Goal: Task Accomplishment & Management: Manage account settings

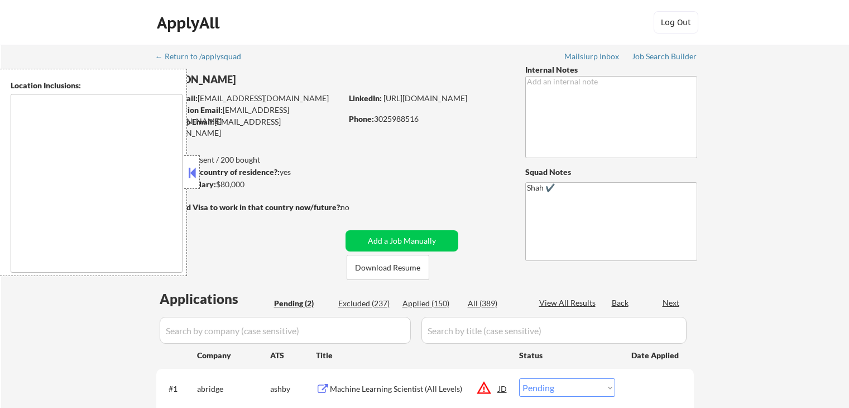
select select ""pending""
click at [193, 178] on button at bounding box center [192, 172] width 12 height 17
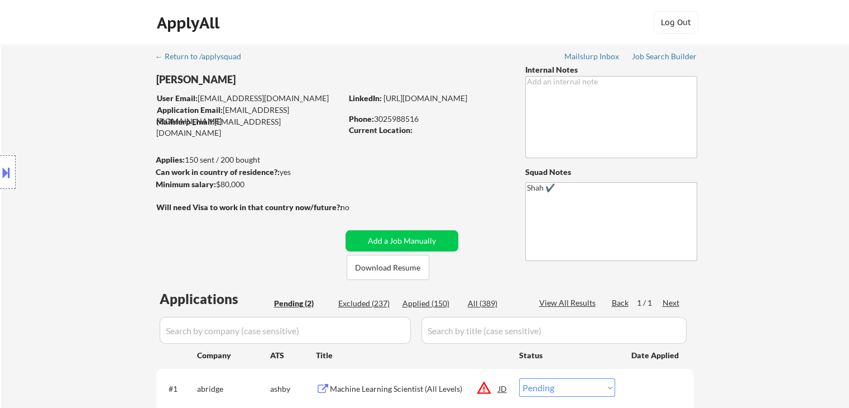
click at [103, 135] on div "Location Inclusions:" at bounding box center [100, 172] width 200 height 207
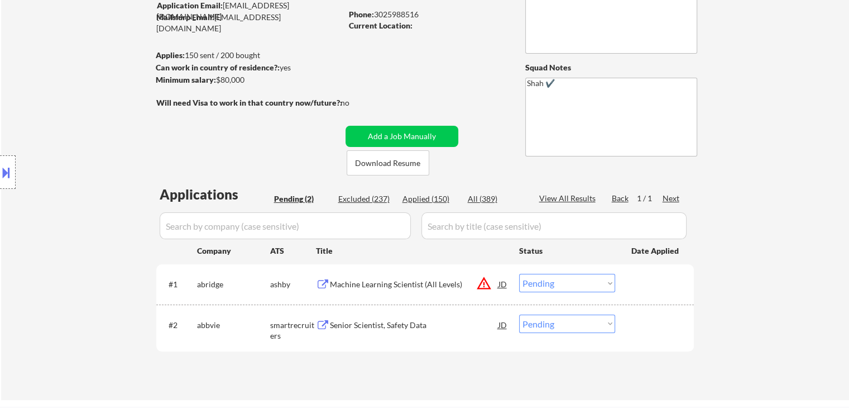
scroll to position [167, 0]
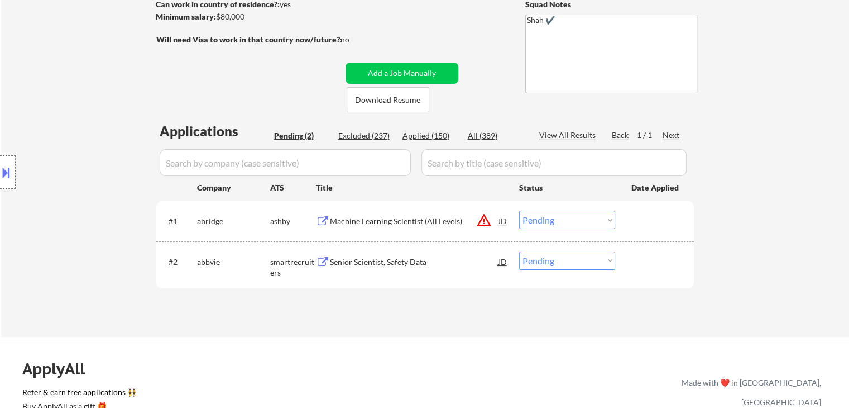
click at [103, 135] on div "Location Inclusions:" at bounding box center [100, 172] width 200 height 207
click at [116, 148] on div "Location Inclusions:" at bounding box center [100, 172] width 200 height 207
click at [71, 141] on div "Location Inclusions:" at bounding box center [100, 172] width 200 height 207
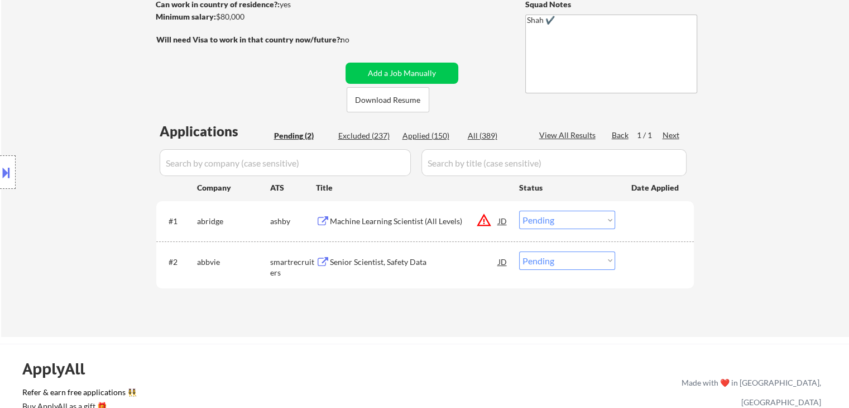
click at [71, 141] on div "Location Inclusions:" at bounding box center [100, 172] width 200 height 207
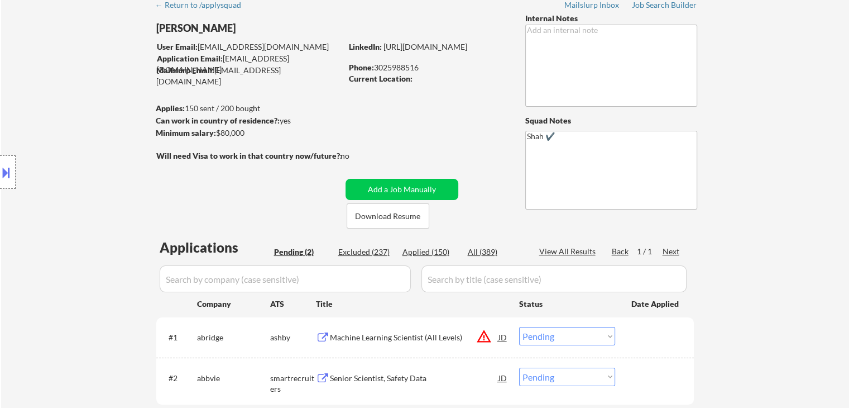
scroll to position [0, 0]
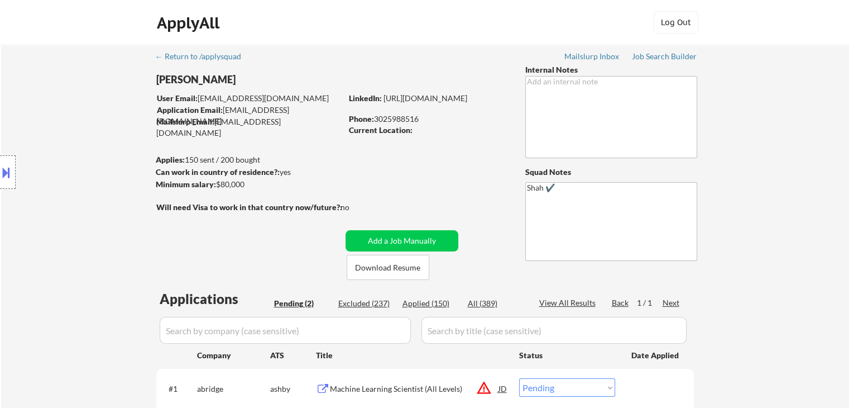
click at [71, 141] on div "Location Inclusions:" at bounding box center [100, 172] width 200 height 207
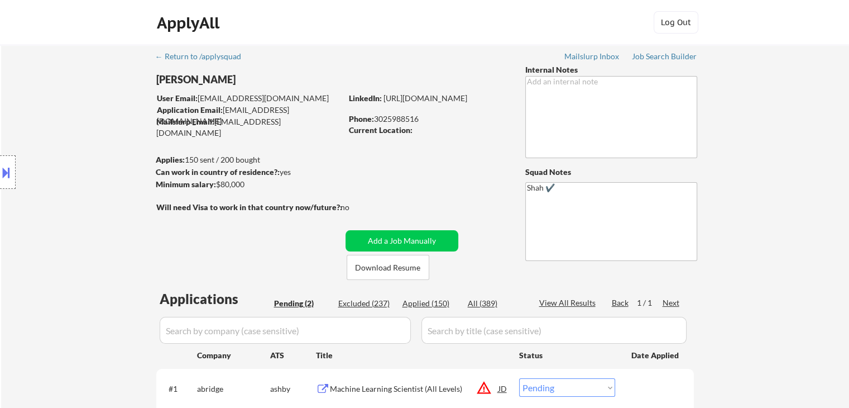
click at [70, 141] on div "Location Inclusions:" at bounding box center [100, 172] width 200 height 207
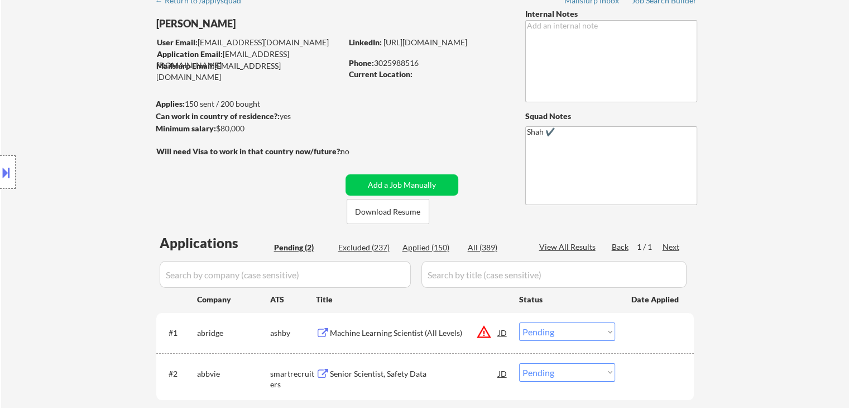
click at [70, 141] on div "Location Inclusions:" at bounding box center [100, 172] width 200 height 207
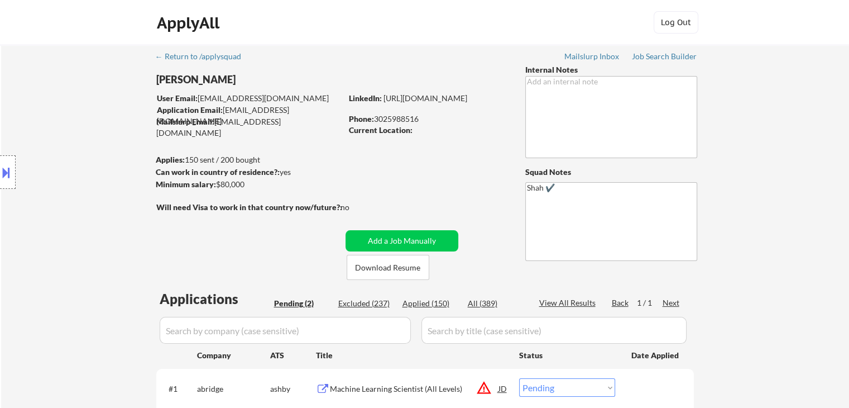
click at [70, 141] on div "Location Inclusions:" at bounding box center [100, 172] width 200 height 207
click at [84, 155] on div "Location Inclusions:" at bounding box center [100, 172] width 200 height 207
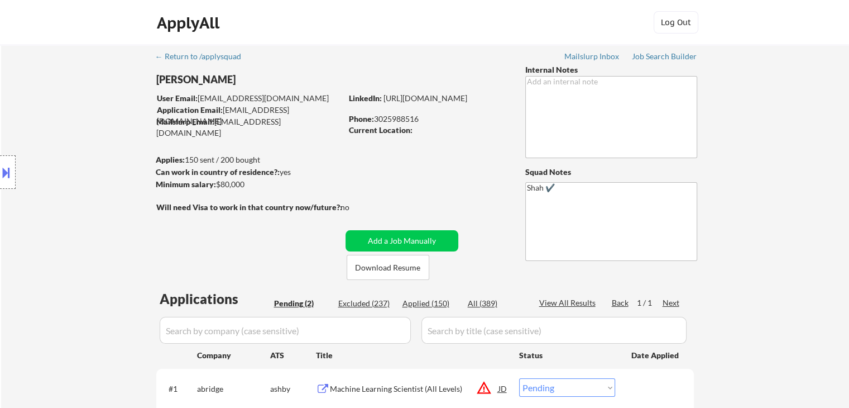
click at [84, 155] on div "Location Inclusions:" at bounding box center [100, 172] width 200 height 207
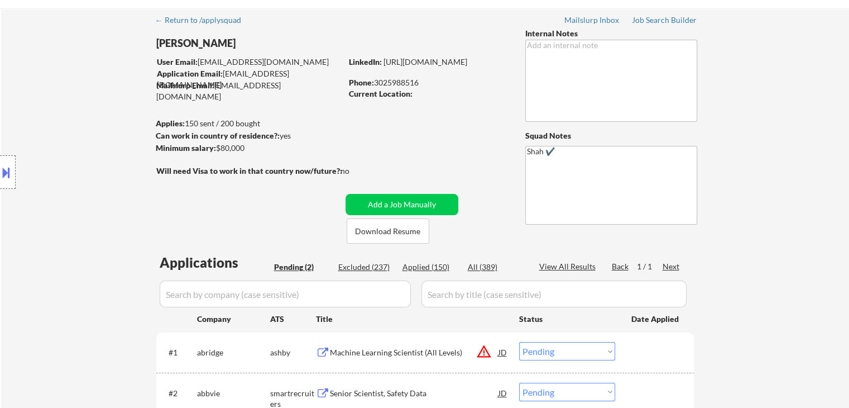
scroll to position [56, 0]
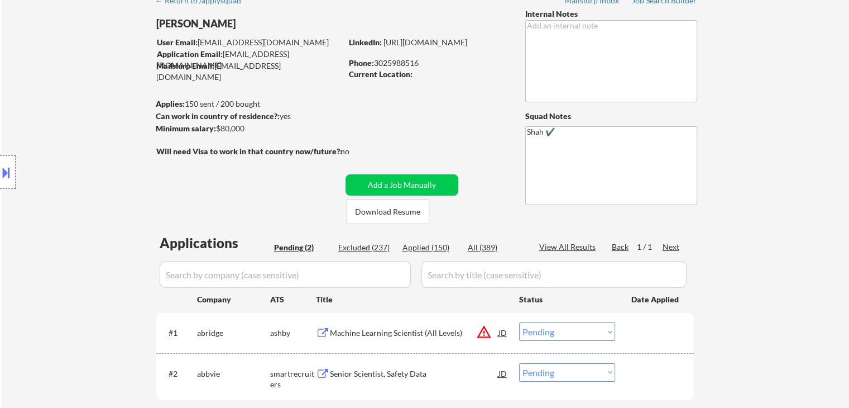
click at [84, 155] on div "Location Inclusions:" at bounding box center [100, 172] width 200 height 207
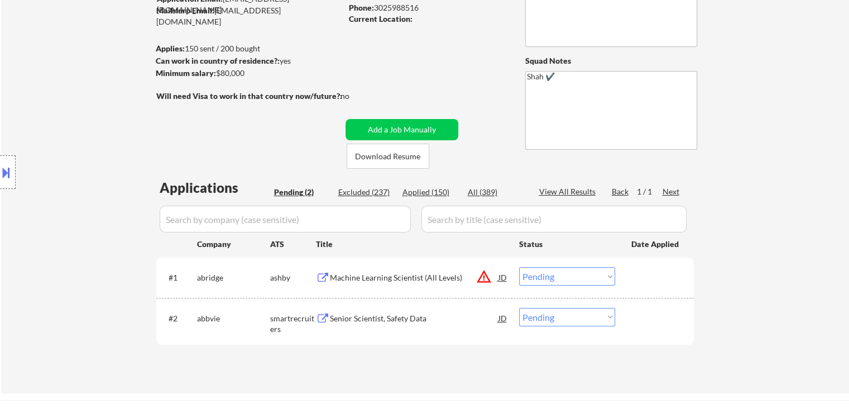
scroll to position [112, 0]
click at [84, 155] on div "Location Inclusions:" at bounding box center [100, 172] width 200 height 207
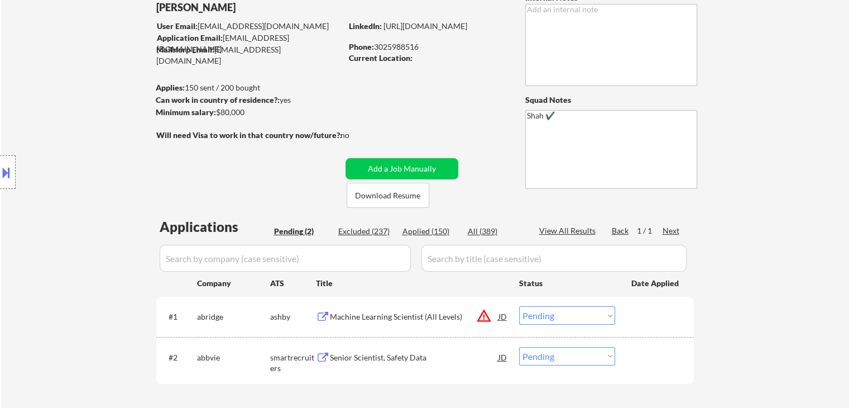
scroll to position [56, 0]
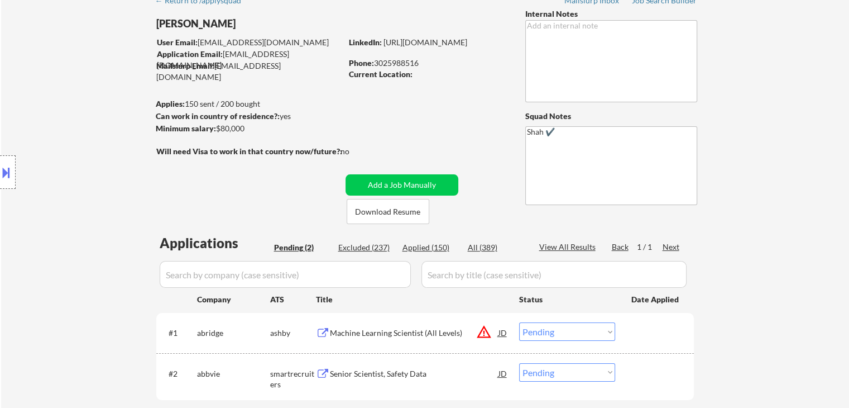
click at [84, 155] on div "Location Inclusions:" at bounding box center [100, 172] width 200 height 207
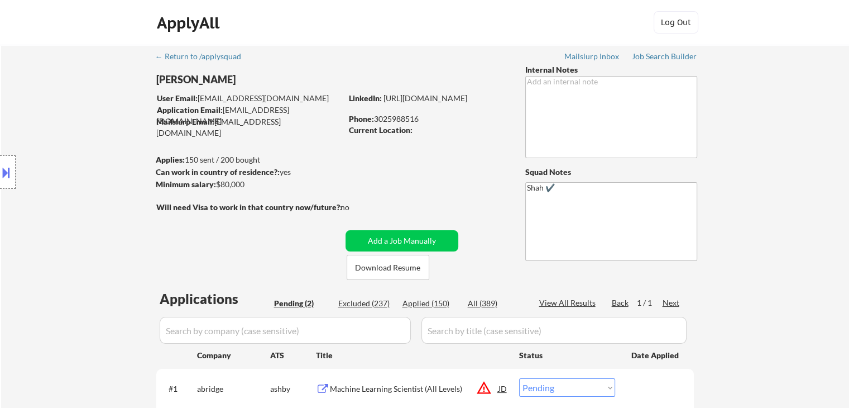
click at [84, 155] on div "Location Inclusions:" at bounding box center [100, 172] width 200 height 207
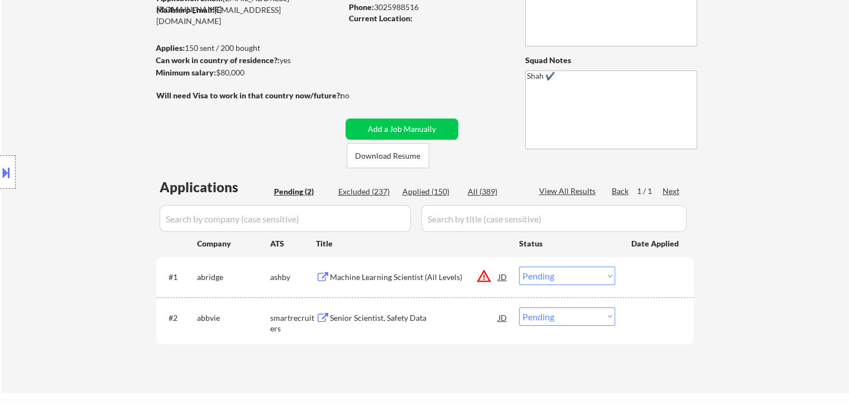
click at [84, 155] on div "Location Inclusions:" at bounding box center [100, 172] width 200 height 207
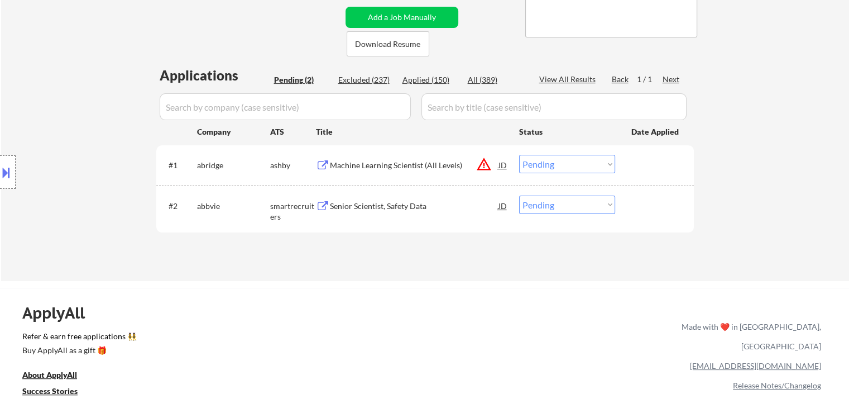
click at [84, 155] on div "Location Inclusions:" at bounding box center [100, 172] width 200 height 207
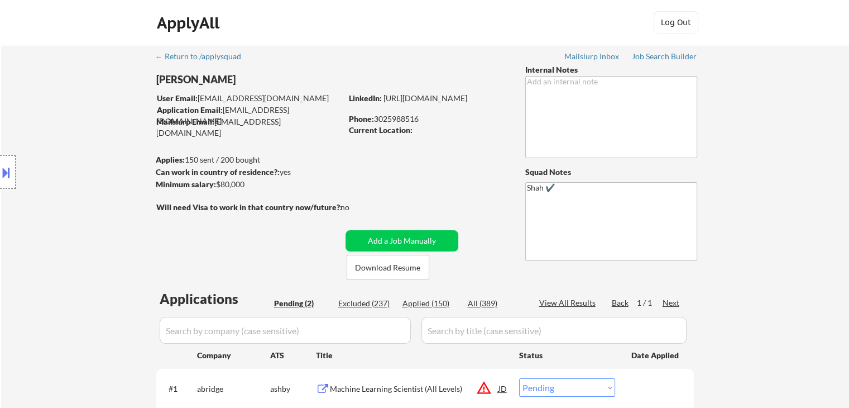
click at [84, 155] on div "Location Inclusions:" at bounding box center [100, 172] width 200 height 207
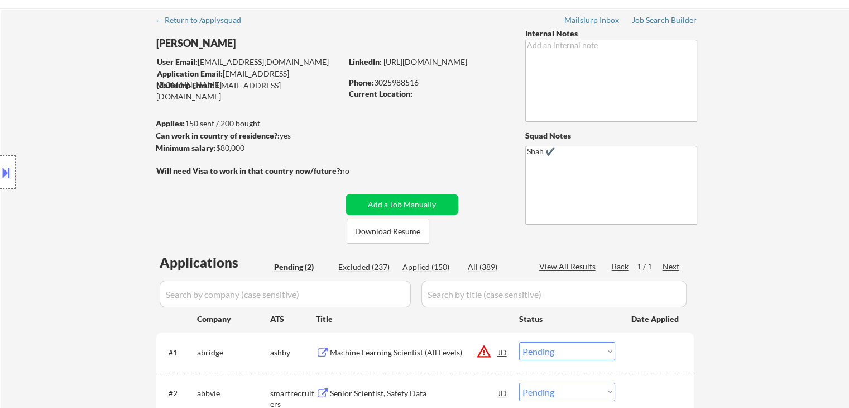
scroll to position [56, 0]
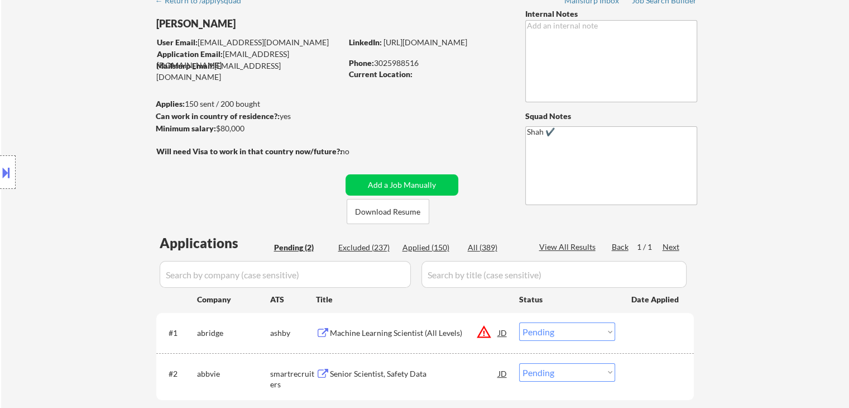
click at [84, 155] on div "Location Inclusions:" at bounding box center [100, 172] width 200 height 207
click at [78, 117] on div "Location Inclusions:" at bounding box center [100, 172] width 200 height 207
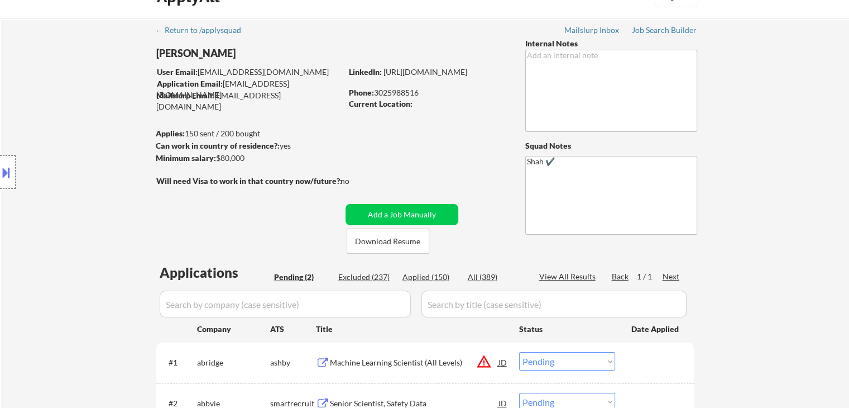
scroll to position [0, 0]
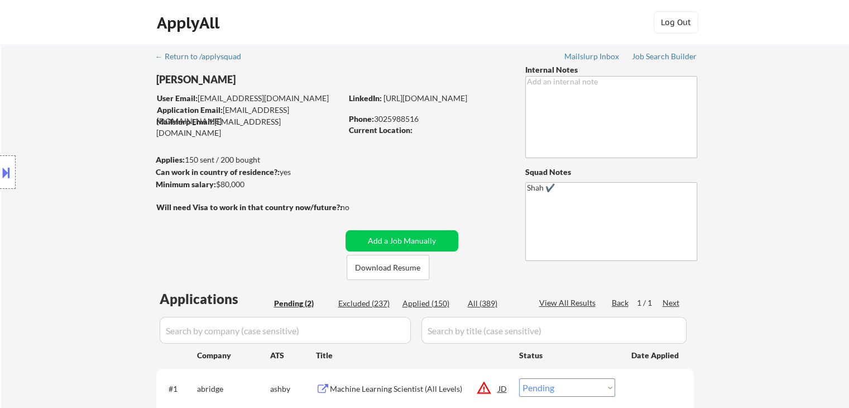
click at [78, 117] on div "Location Inclusions:" at bounding box center [100, 172] width 200 height 207
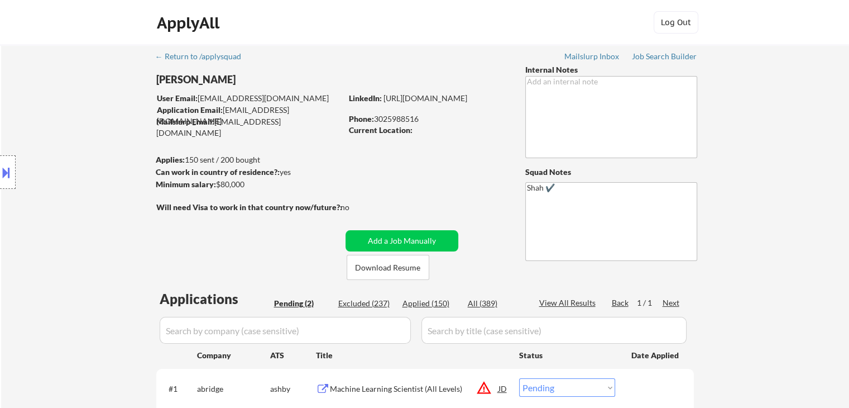
click at [78, 117] on div "Location Inclusions:" at bounding box center [100, 172] width 200 height 207
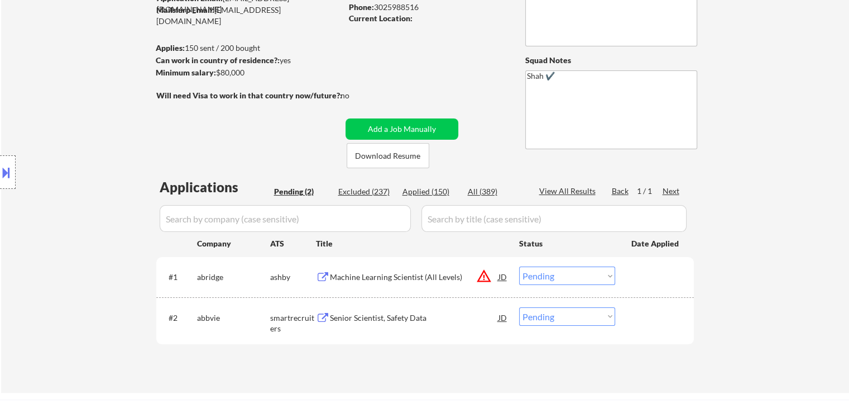
click at [78, 117] on div "Location Inclusions:" at bounding box center [100, 172] width 200 height 207
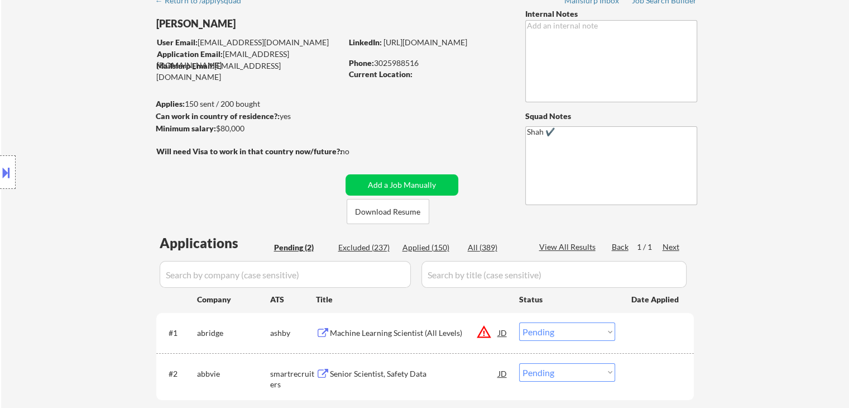
click at [78, 117] on div "Location Inclusions:" at bounding box center [100, 172] width 200 height 207
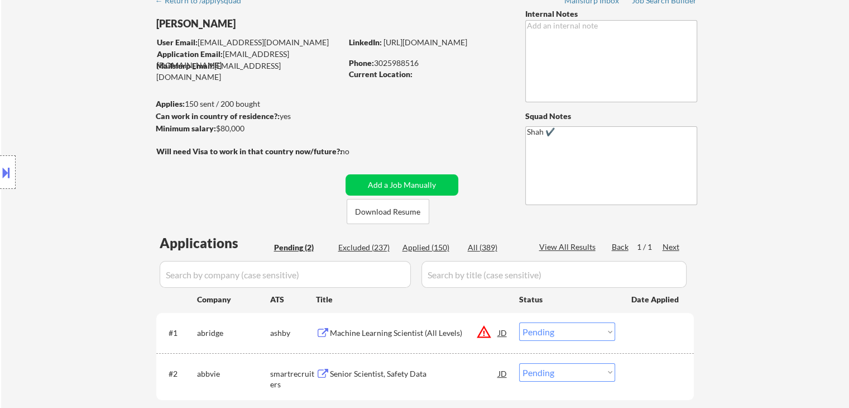
click at [78, 117] on div "Location Inclusions:" at bounding box center [100, 172] width 200 height 207
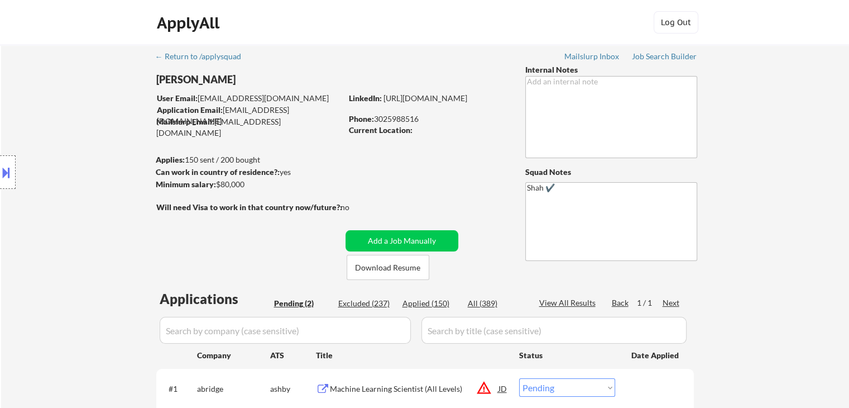
click at [78, 117] on div "Location Inclusions:" at bounding box center [100, 172] width 200 height 207
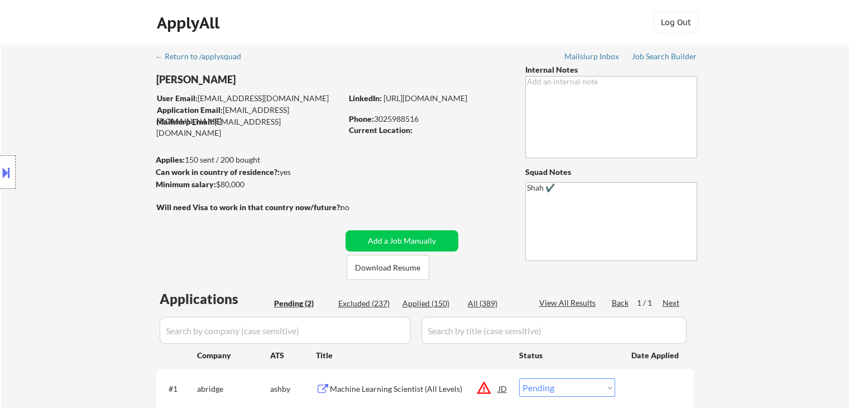
scroll to position [56, 0]
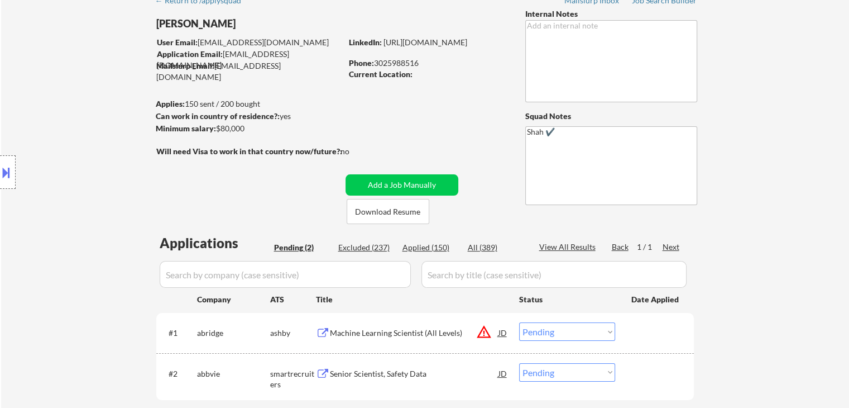
click at [78, 117] on div "Location Inclusions:" at bounding box center [100, 172] width 200 height 207
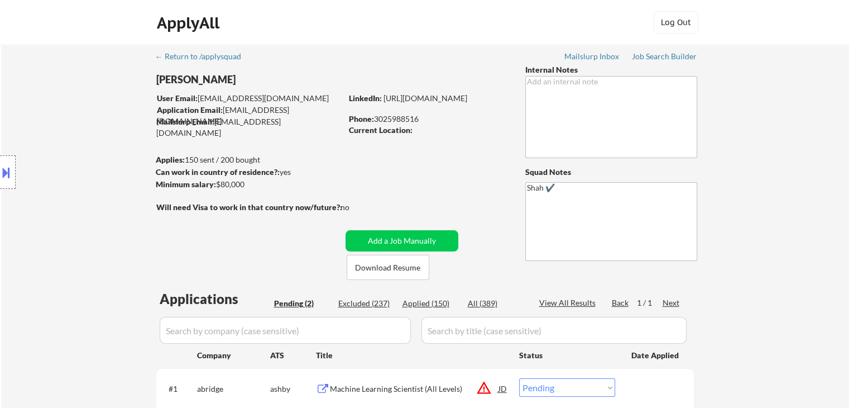
click at [78, 117] on div "Location Inclusions:" at bounding box center [100, 172] width 200 height 207
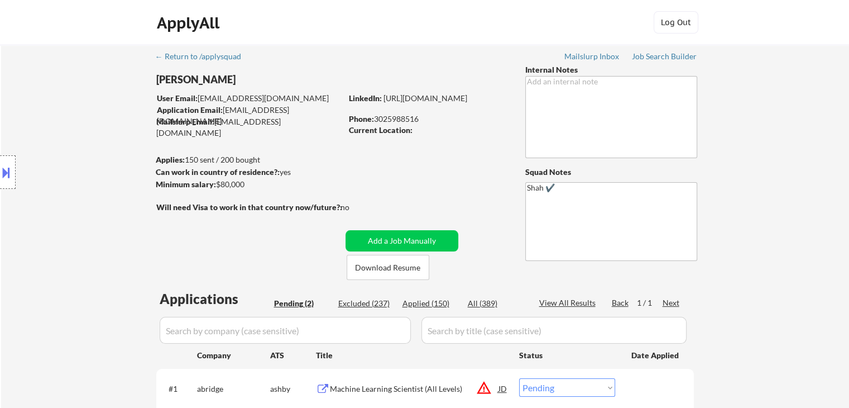
click at [78, 117] on div "Location Inclusions:" at bounding box center [100, 172] width 200 height 207
click at [90, 115] on div "Location Inclusions:" at bounding box center [100, 172] width 200 height 207
click at [91, 120] on div "Location Inclusions:" at bounding box center [100, 172] width 200 height 207
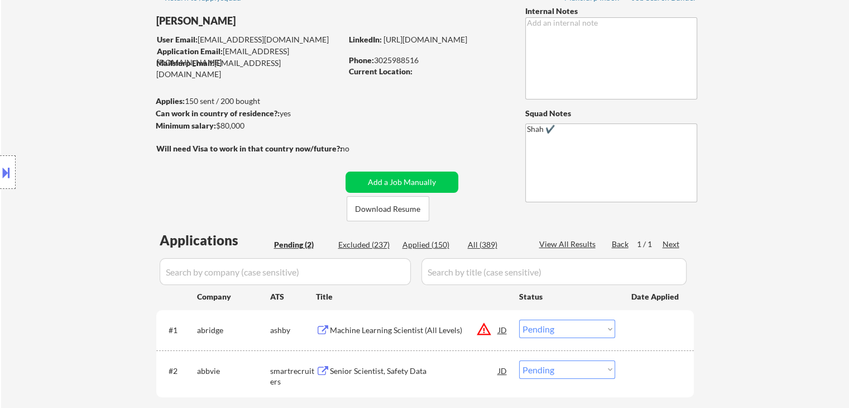
scroll to position [112, 0]
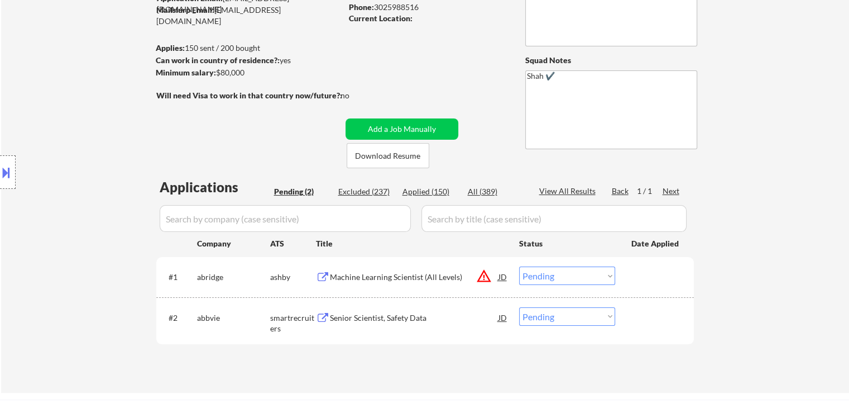
click at [97, 132] on div "Location Inclusions:" at bounding box center [100, 172] width 200 height 207
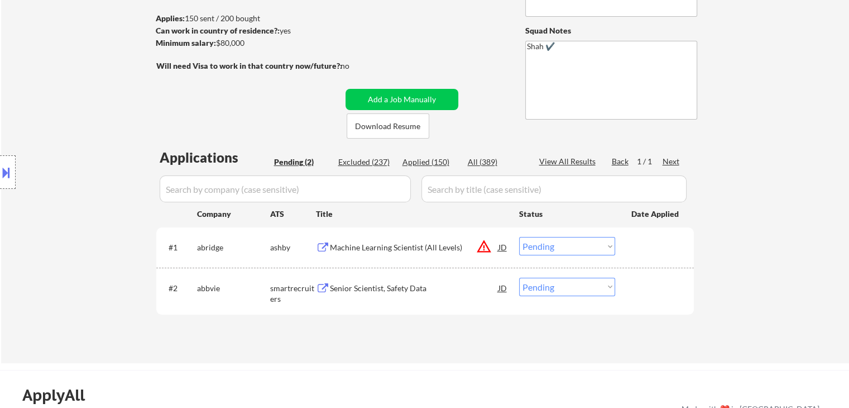
scroll to position [167, 0]
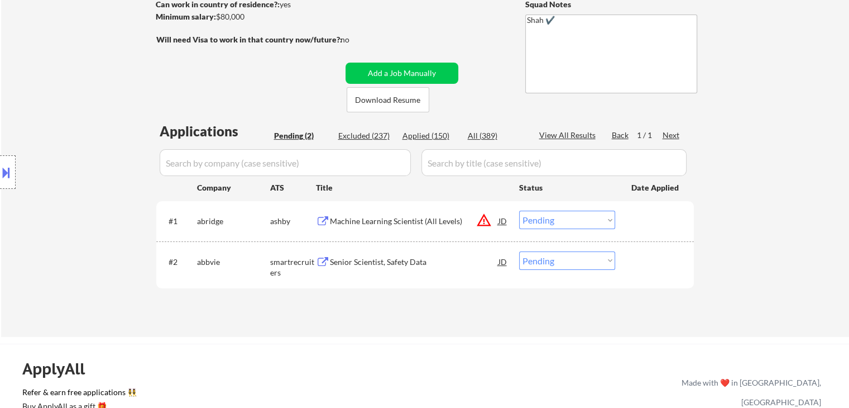
click at [479, 224] on button "warning_amber" at bounding box center [484, 220] width 16 height 16
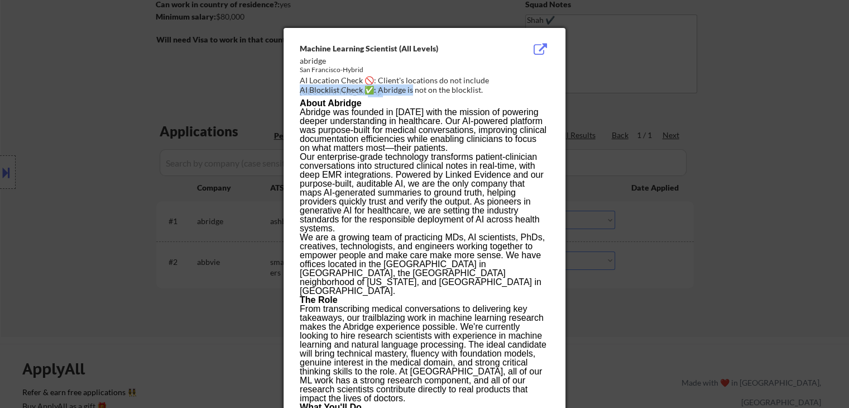
drag, startPoint x: 410, startPoint y: 90, endPoint x: 710, endPoint y: 190, distance: 316.0
click at [410, 90] on div "Machine Learning Scientist (All Levels) abridge [GEOGRAPHIC_DATA]-Hybrid AI Loc…" at bounding box center [427, 70] width 254 height 54
click at [786, 253] on div at bounding box center [424, 204] width 849 height 408
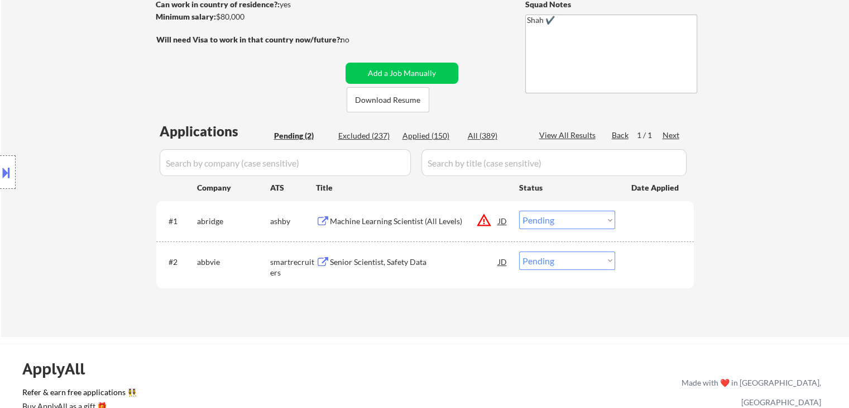
click at [10, 177] on button at bounding box center [6, 172] width 12 height 18
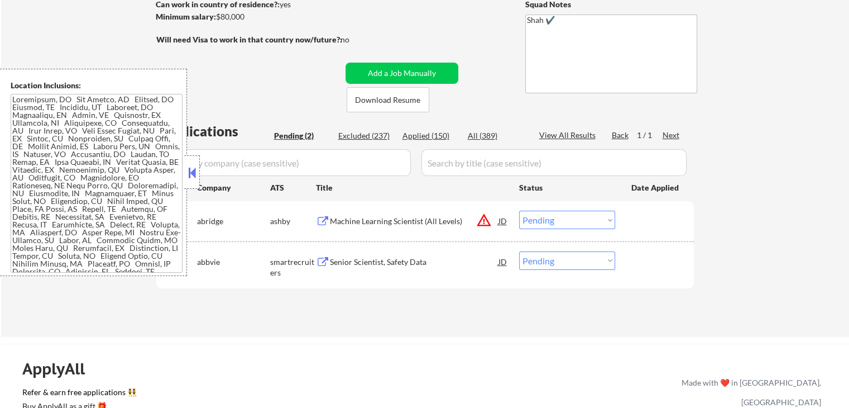
click at [52, 144] on textarea at bounding box center [97, 183] width 172 height 179
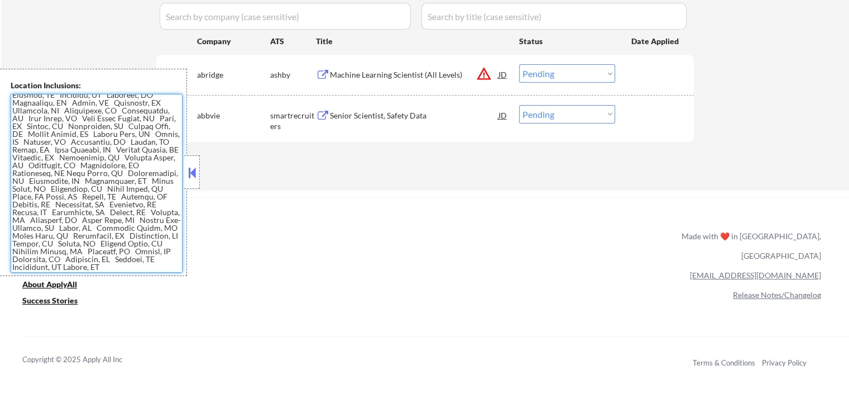
scroll to position [223, 0]
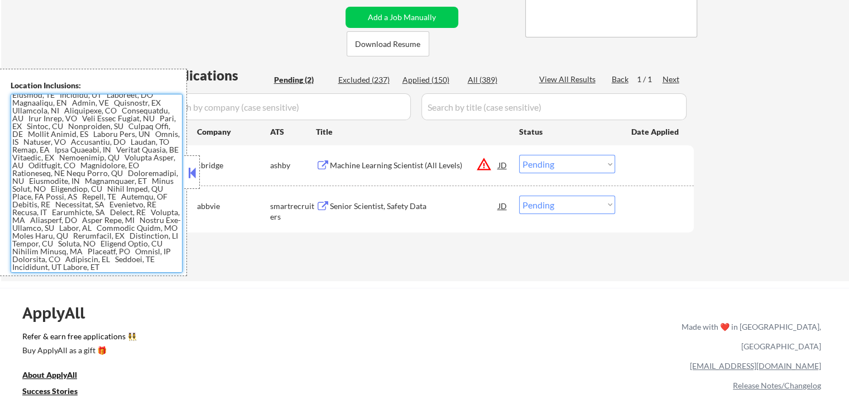
click at [558, 166] on select "Choose an option... Pending Applied Excluded (Questions) Excluded (Expired) Exc…" at bounding box center [567, 164] width 96 height 18
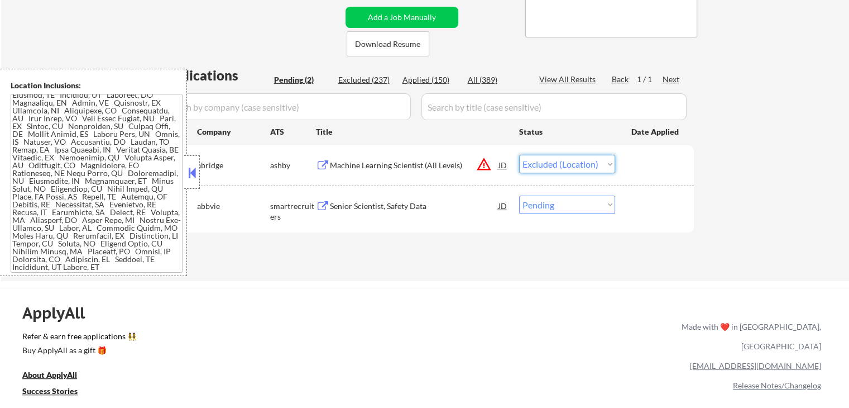
click at [519, 155] on select "Choose an option... Pending Applied Excluded (Questions) Excluded (Expired) Exc…" at bounding box center [567, 164] width 96 height 18
click at [193, 176] on button at bounding box center [192, 172] width 12 height 17
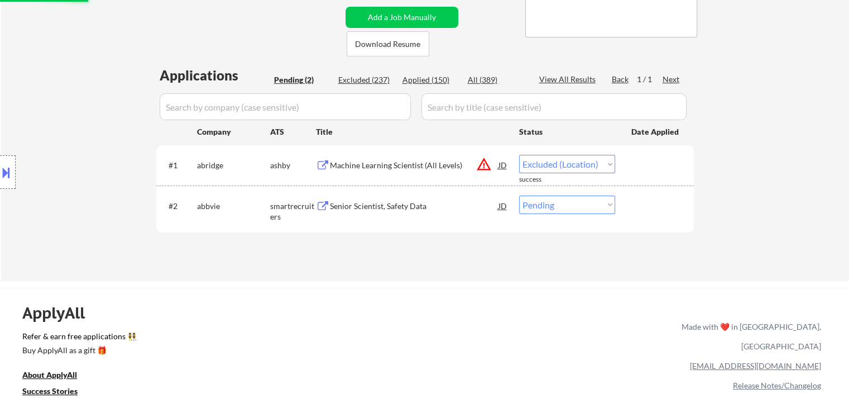
click at [256, 277] on div "← Return to /applysquad Mailslurp Inbox Job Search Builder [PERSON_NAME] User E…" at bounding box center [425, 50] width 848 height 459
select select ""pending""
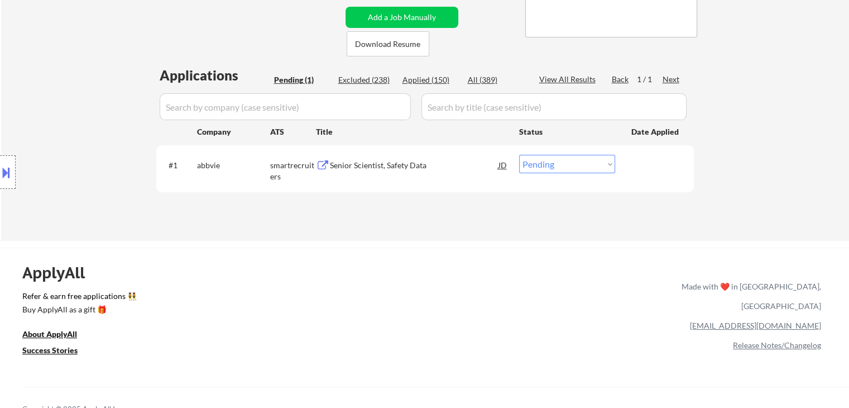
click at [102, 171] on div "Location Inclusions:" at bounding box center [100, 172] width 200 height 207
click at [366, 225] on div "← Return to /applysquad Mailslurp Inbox Job Search Builder [PERSON_NAME] User E…" at bounding box center [425, 26] width 557 height 410
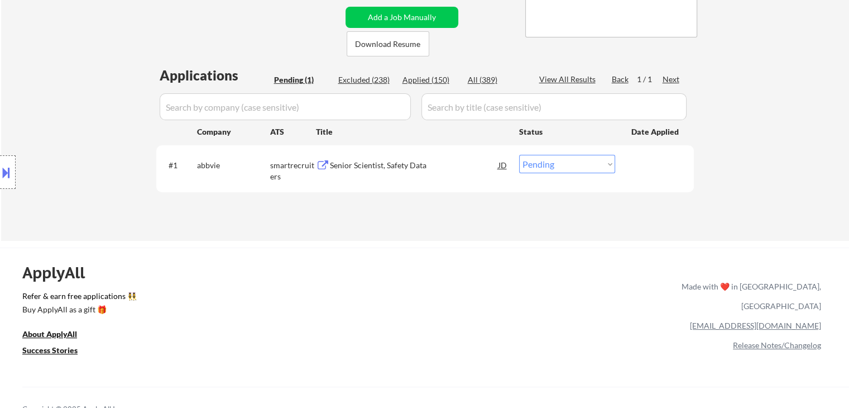
click at [356, 275] on div "ApplyAll Refer & earn free applications 👯‍♀️ Buy ApplyAll as a gift 🎁 About App…" at bounding box center [424, 343] width 849 height 177
click at [82, 130] on div "Location Inclusions:" at bounding box center [100, 172] width 200 height 207
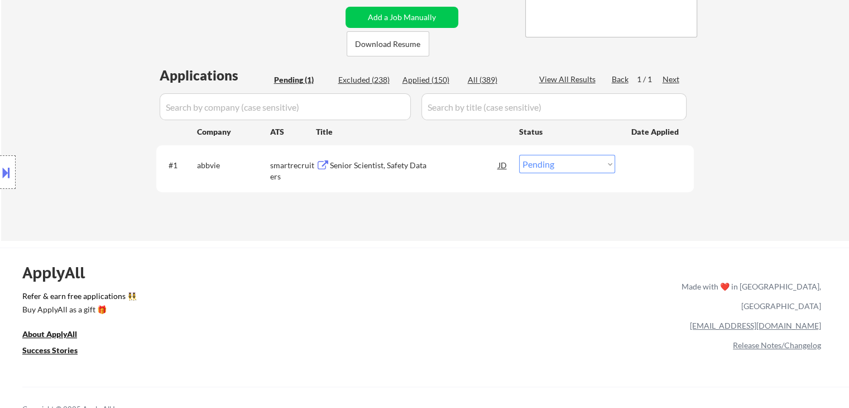
click at [82, 130] on div "Location Inclusions:" at bounding box center [100, 172] width 200 height 207
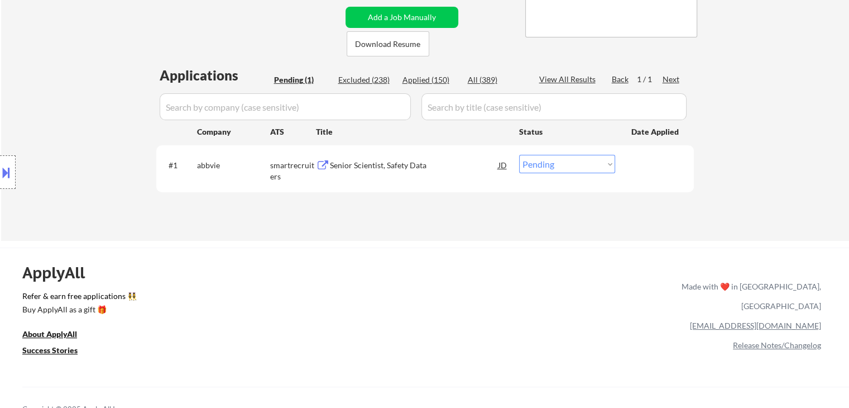
click at [82, 130] on div "Location Inclusions:" at bounding box center [100, 172] width 200 height 207
click at [97, 120] on div "Location Inclusions:" at bounding box center [100, 172] width 200 height 207
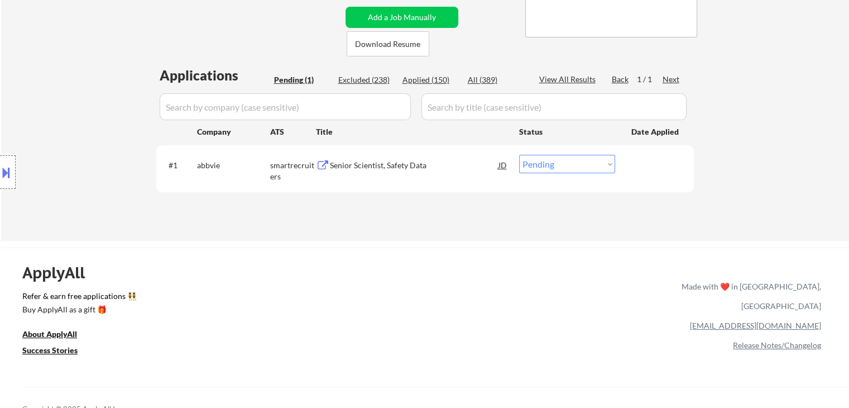
click at [97, 120] on div "Location Inclusions:" at bounding box center [100, 172] width 200 height 207
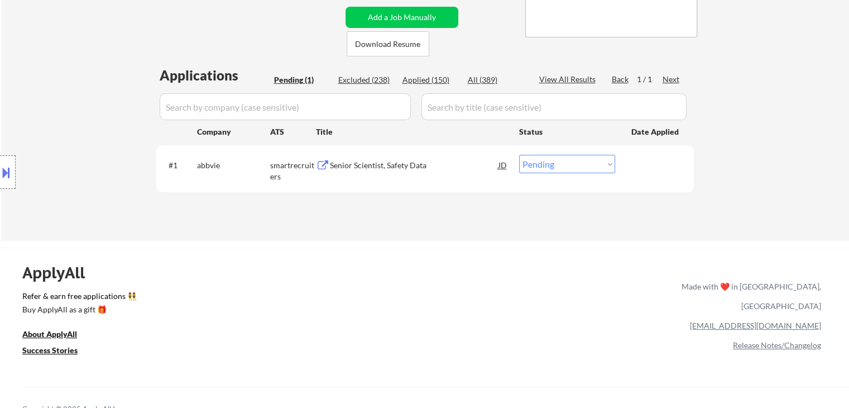
click at [97, 120] on div "Location Inclusions:" at bounding box center [100, 172] width 200 height 207
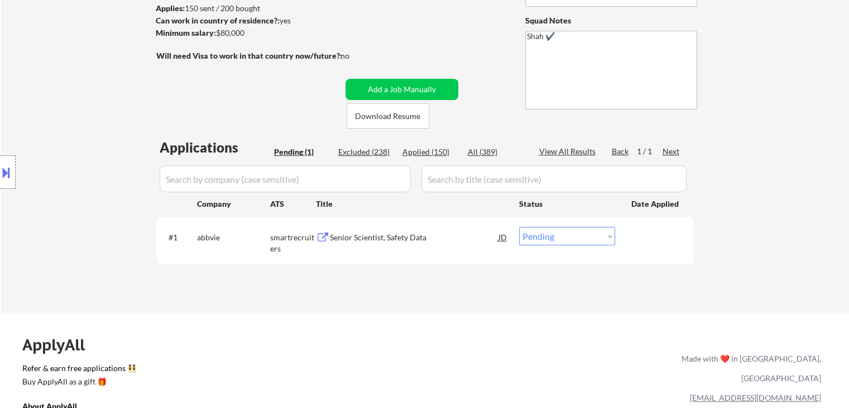
scroll to position [112, 0]
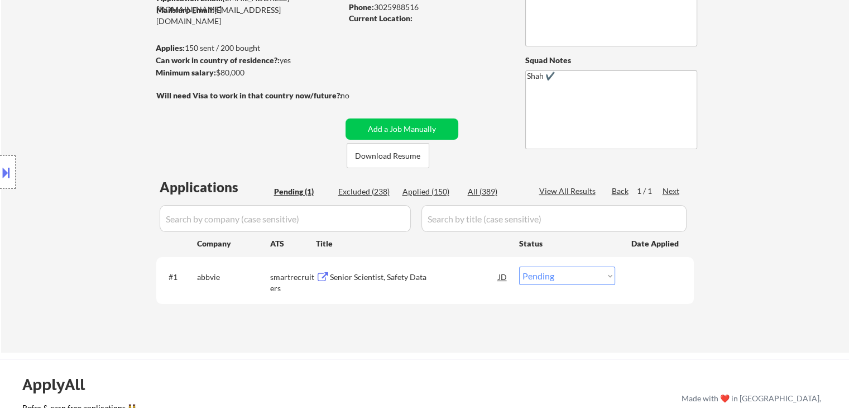
click at [97, 120] on div "Location Inclusions:" at bounding box center [100, 172] width 200 height 207
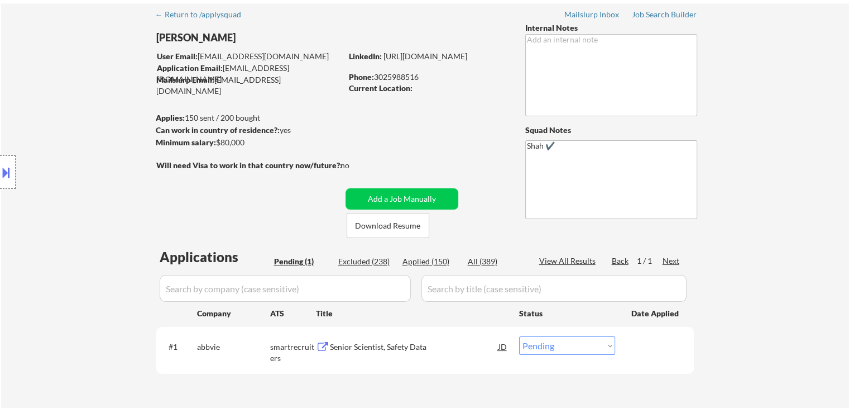
scroll to position [0, 0]
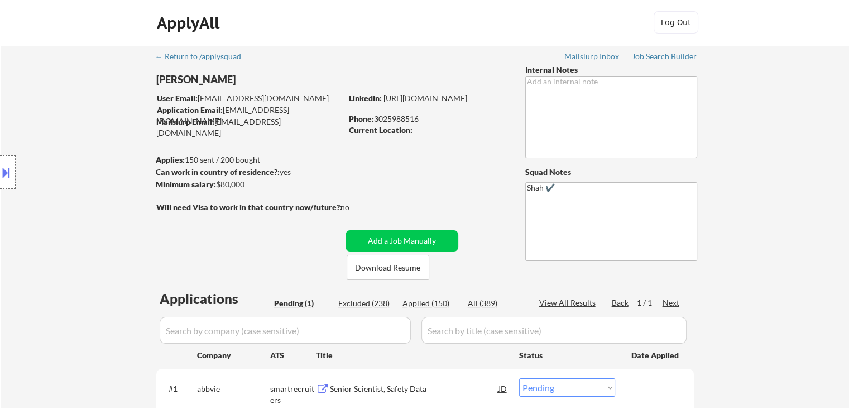
click at [97, 120] on div "Location Inclusions:" at bounding box center [100, 172] width 200 height 207
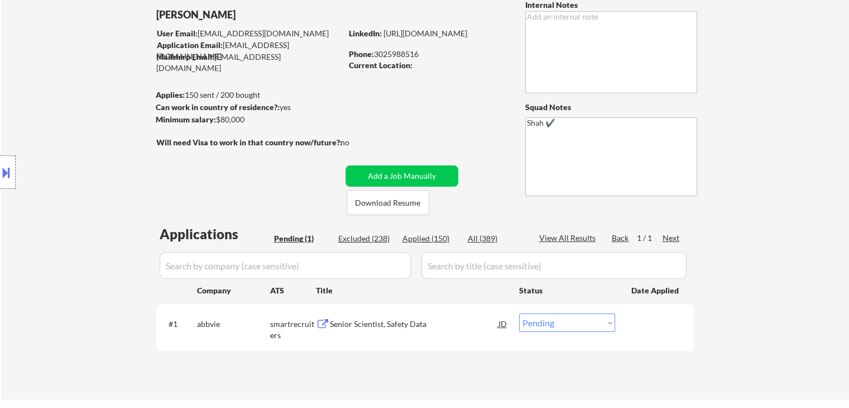
scroll to position [167, 0]
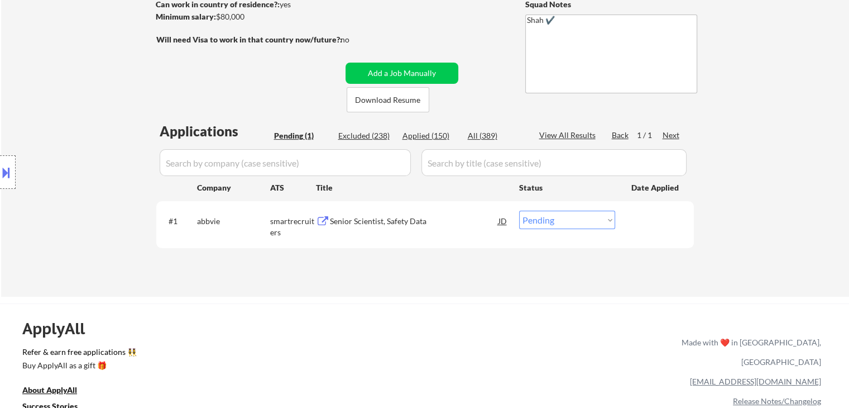
click at [97, 121] on div "Location Inclusions:" at bounding box center [100, 172] width 200 height 207
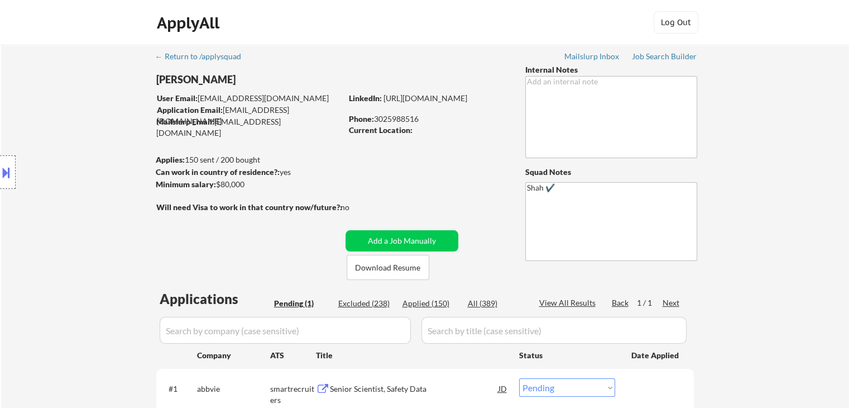
click at [97, 121] on div "Location Inclusions:" at bounding box center [100, 172] width 200 height 207
click at [49, 83] on div "Location Inclusions:" at bounding box center [100, 172] width 200 height 207
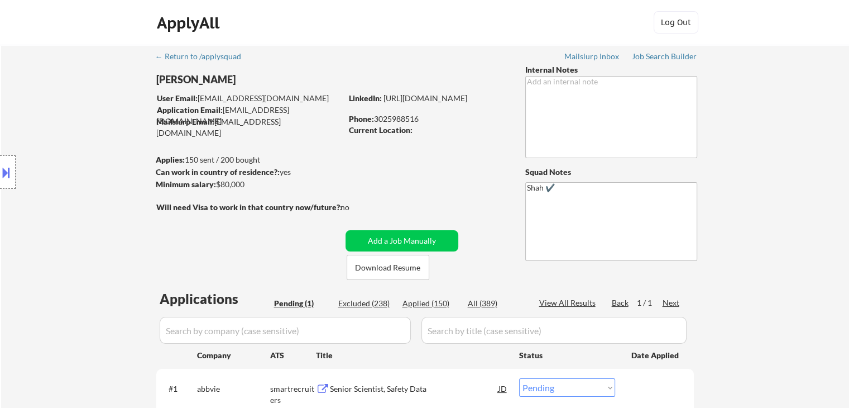
click at [49, 83] on div "Location Inclusions:" at bounding box center [100, 172] width 200 height 207
click at [54, 143] on div "Location Inclusions:" at bounding box center [100, 172] width 200 height 207
click at [39, 150] on div "Location Inclusions:" at bounding box center [100, 172] width 200 height 207
click at [46, 182] on div "Location Inclusions:" at bounding box center [100, 172] width 200 height 207
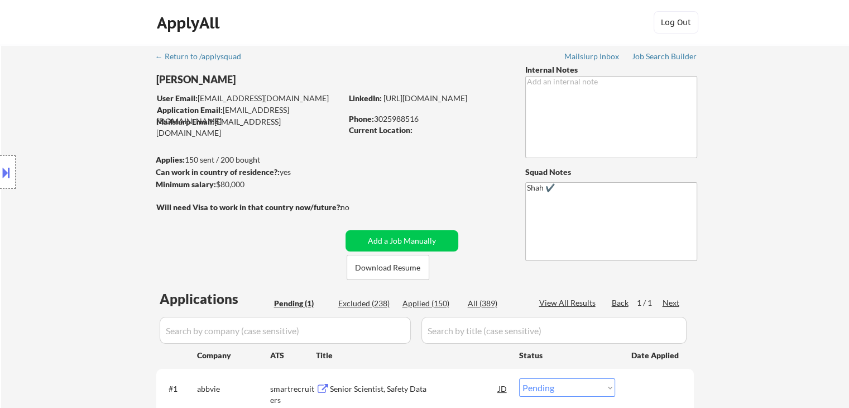
click at [46, 182] on div "Location Inclusions:" at bounding box center [100, 172] width 200 height 207
click at [47, 182] on div "Location Inclusions:" at bounding box center [100, 172] width 200 height 207
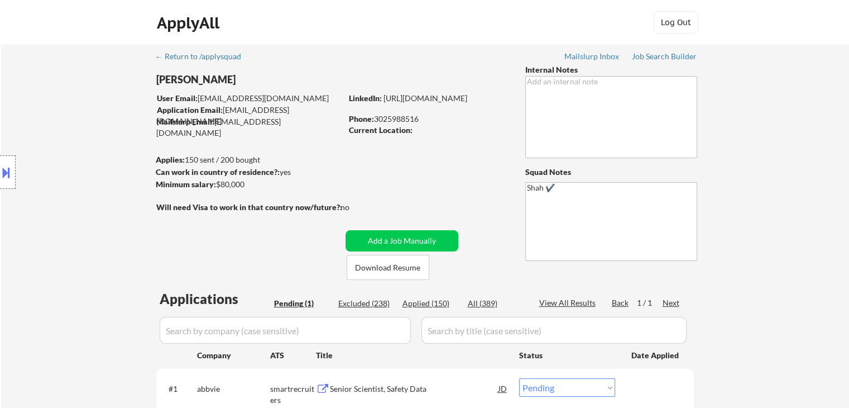
click at [47, 182] on div "Location Inclusions:" at bounding box center [100, 172] width 200 height 207
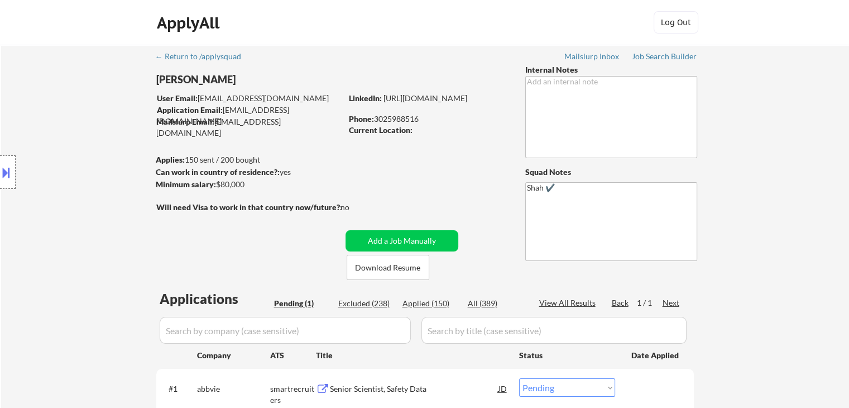
click at [48, 182] on div "Location Inclusions:" at bounding box center [100, 172] width 200 height 207
click at [49, 181] on div "Location Inclusions:" at bounding box center [100, 172] width 200 height 207
click at [0, 170] on button at bounding box center [6, 172] width 12 height 18
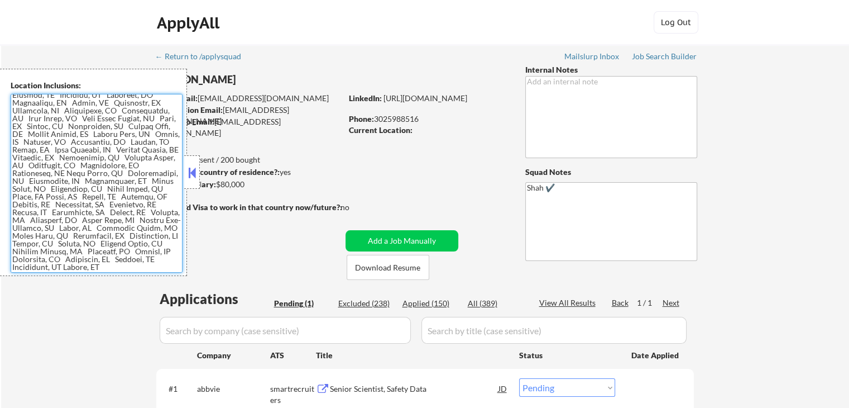
click at [117, 188] on textarea at bounding box center [97, 183] width 172 height 179
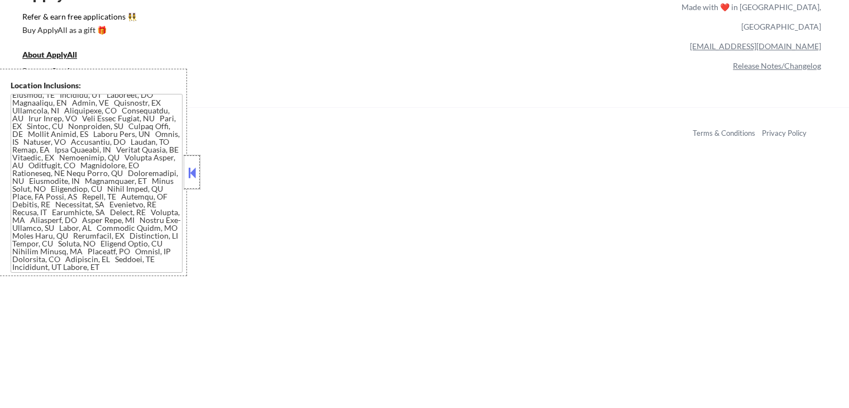
click at [199, 176] on div at bounding box center [192, 171] width 16 height 33
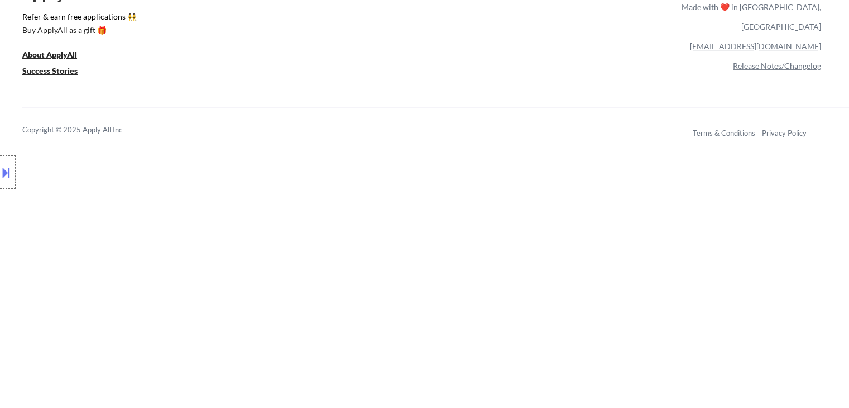
scroll to position [167, 0]
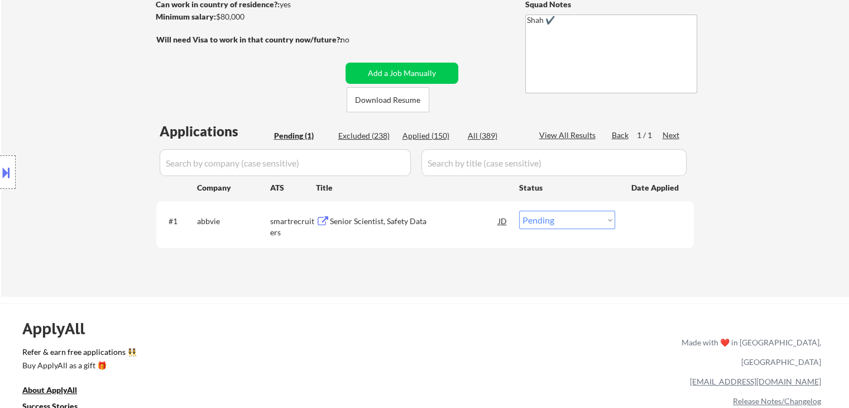
click at [89, 112] on div "Location Inclusions:" at bounding box center [100, 172] width 200 height 207
click at [89, 111] on div "Location Inclusions:" at bounding box center [100, 172] width 200 height 207
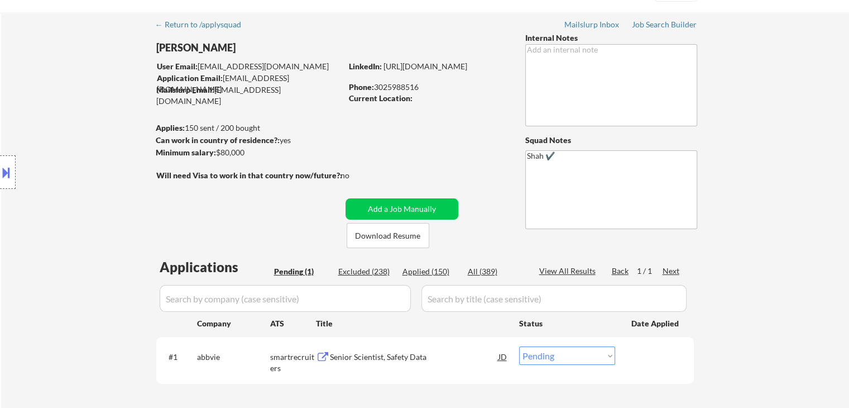
scroll to position [0, 0]
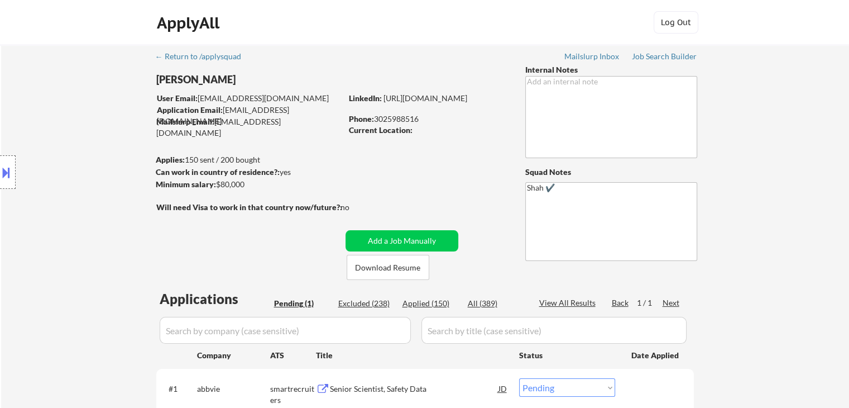
click at [89, 111] on div "Location Inclusions:" at bounding box center [100, 172] width 200 height 207
click at [89, 112] on div "Location Inclusions:" at bounding box center [100, 172] width 200 height 207
click at [88, 110] on div "Location Inclusions:" at bounding box center [100, 172] width 200 height 207
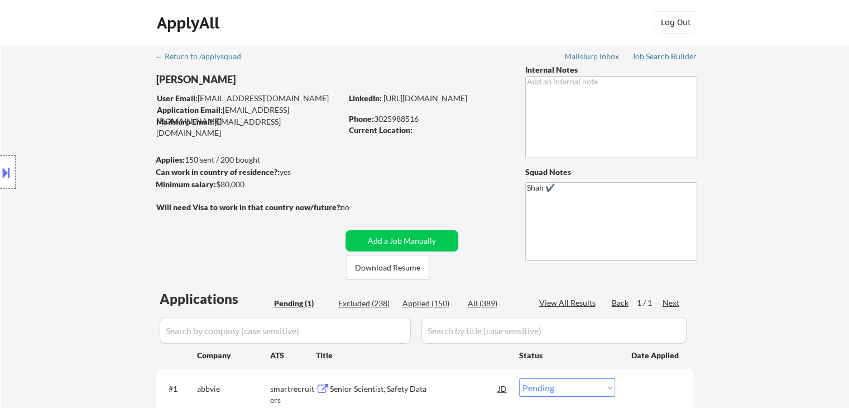
click at [88, 110] on div "Location Inclusions:" at bounding box center [100, 172] width 200 height 207
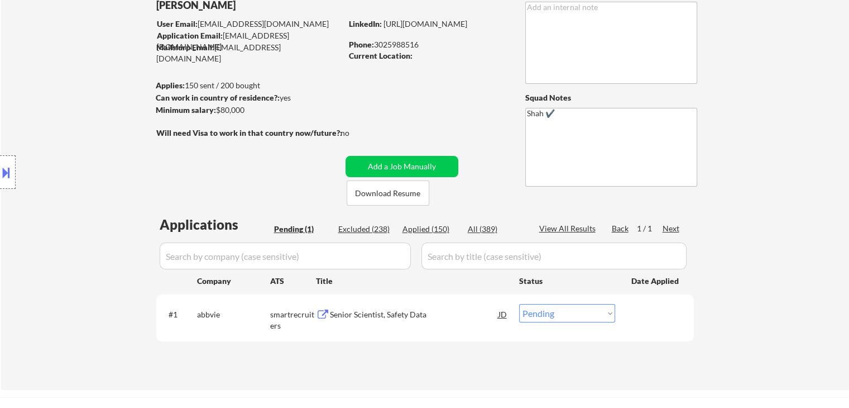
scroll to position [112, 0]
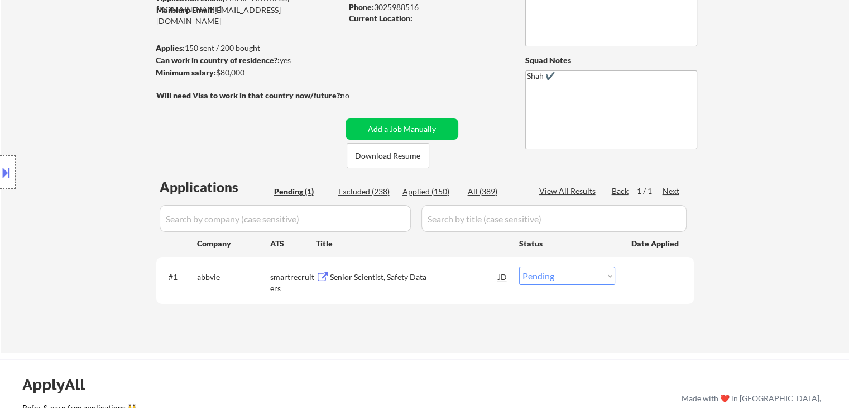
click at [88, 110] on div "Location Inclusions:" at bounding box center [100, 172] width 200 height 207
click at [88, 112] on div "Location Inclusions:" at bounding box center [100, 172] width 200 height 207
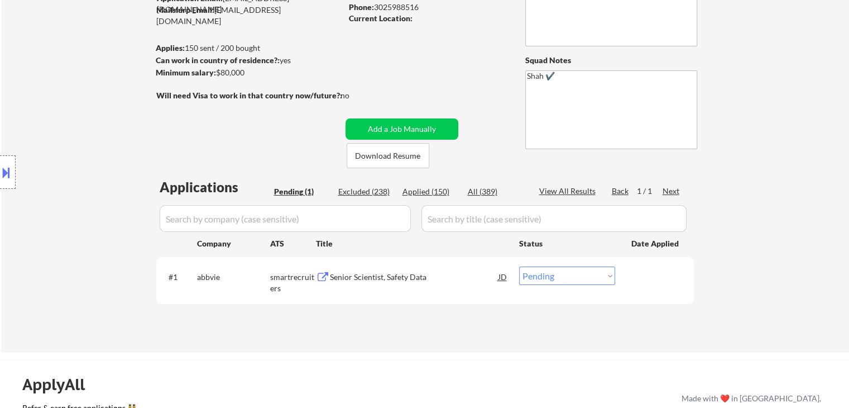
click at [88, 112] on div "Location Inclusions:" at bounding box center [100, 172] width 200 height 207
click at [88, 113] on div "Location Inclusions:" at bounding box center [100, 172] width 200 height 207
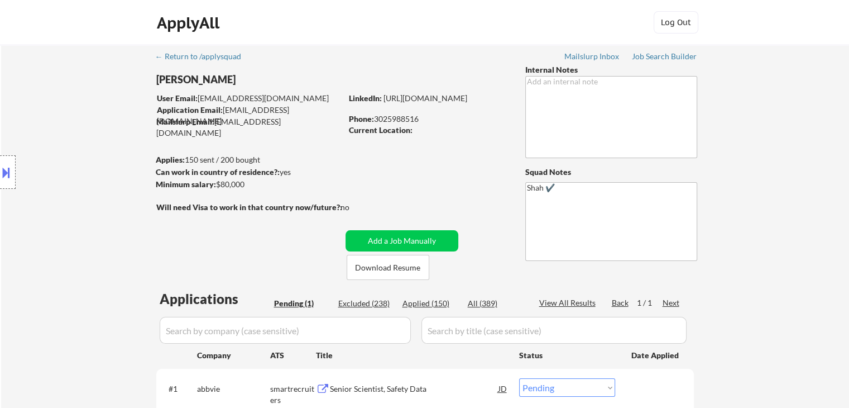
click at [88, 113] on div "Location Inclusions:" at bounding box center [100, 172] width 200 height 207
click at [115, 150] on div "Location Inclusions:" at bounding box center [100, 172] width 200 height 207
click at [106, 144] on div "Location Inclusions:" at bounding box center [100, 172] width 200 height 207
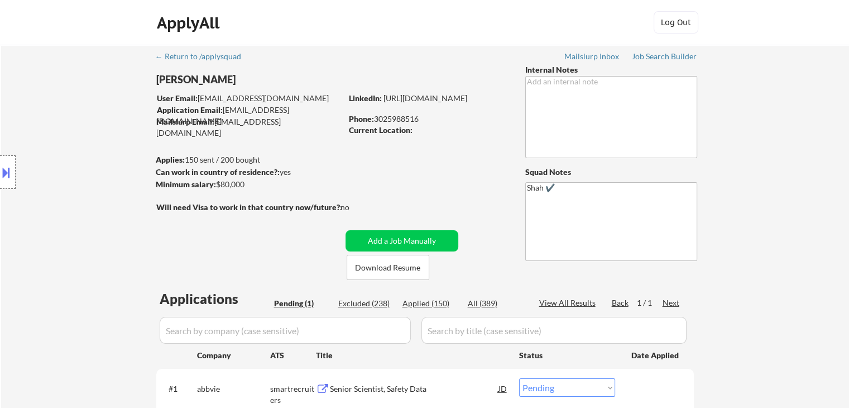
click at [106, 144] on div "Location Inclusions:" at bounding box center [100, 172] width 200 height 207
click at [104, 143] on div "Location Inclusions:" at bounding box center [100, 172] width 200 height 207
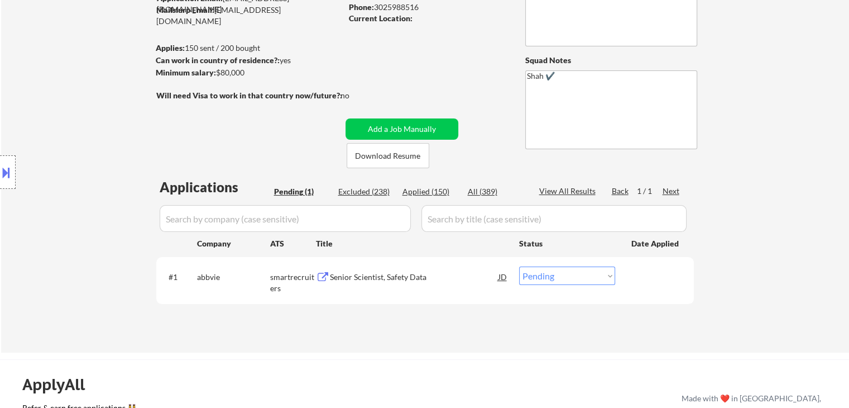
click at [98, 142] on div "Location Inclusions:" at bounding box center [100, 172] width 200 height 207
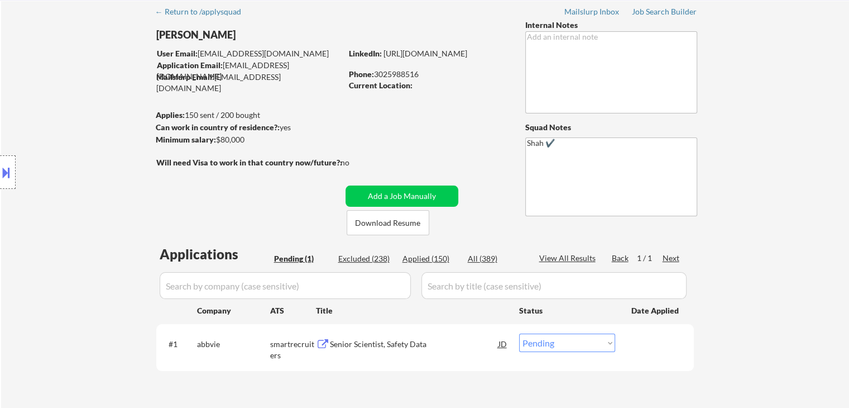
scroll to position [0, 0]
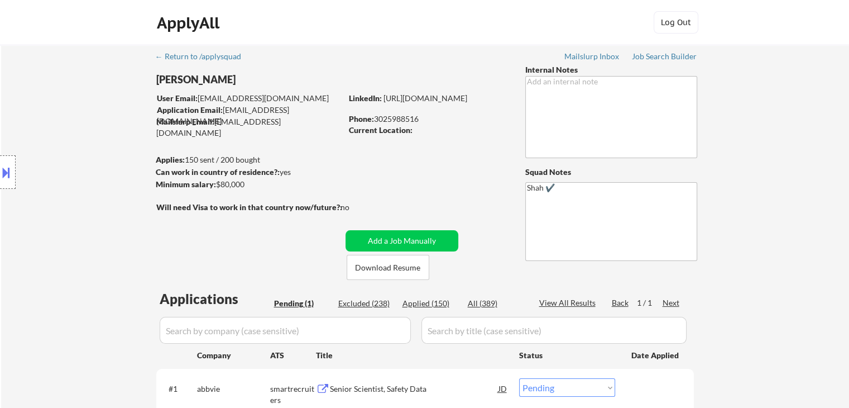
click at [92, 143] on div "Location Inclusions:" at bounding box center [100, 172] width 200 height 207
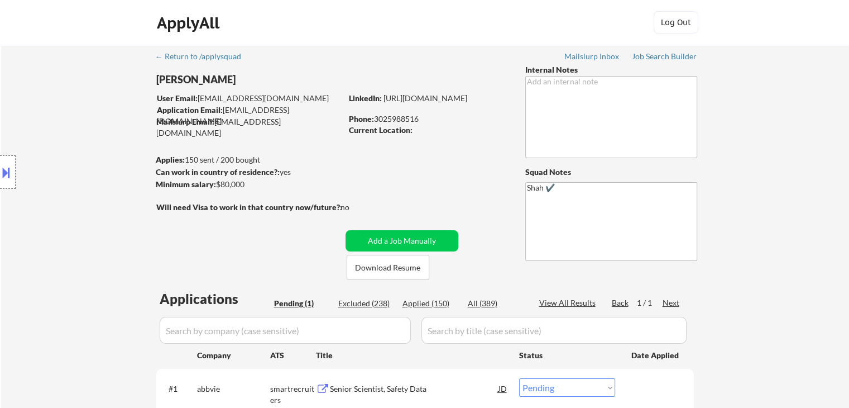
click at [92, 143] on div "Location Inclusions:" at bounding box center [100, 172] width 200 height 207
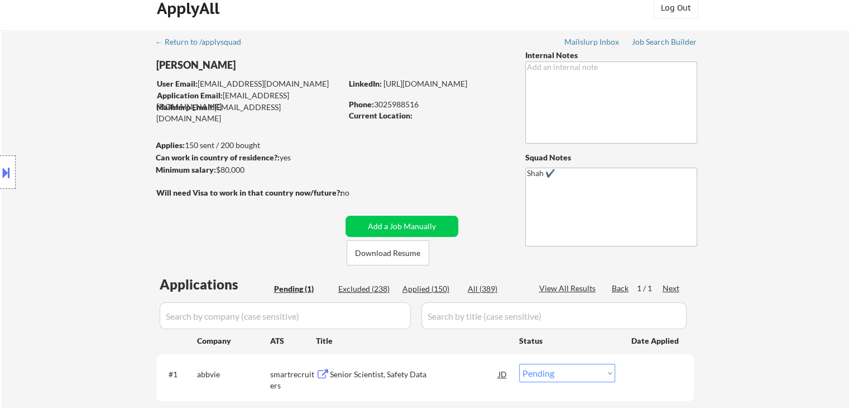
scroll to position [56, 0]
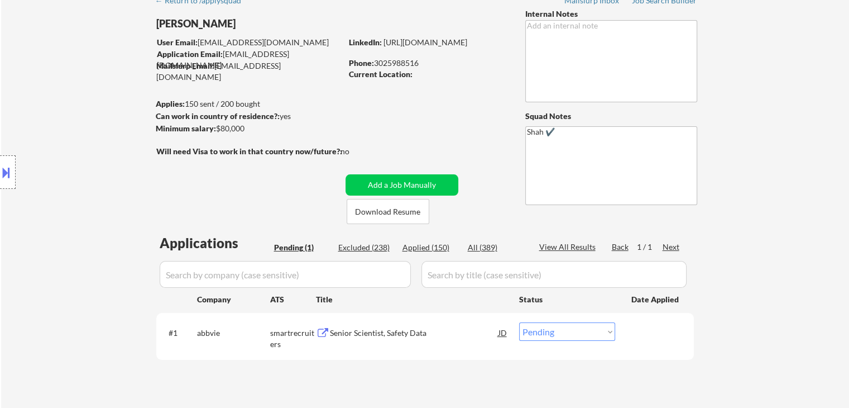
click at [95, 143] on div "Location Inclusions:" at bounding box center [100, 172] width 200 height 207
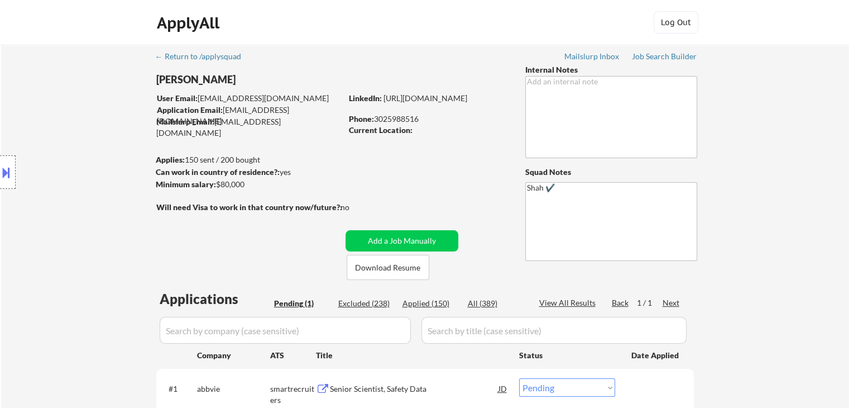
click at [95, 143] on div "Location Inclusions:" at bounding box center [100, 172] width 200 height 207
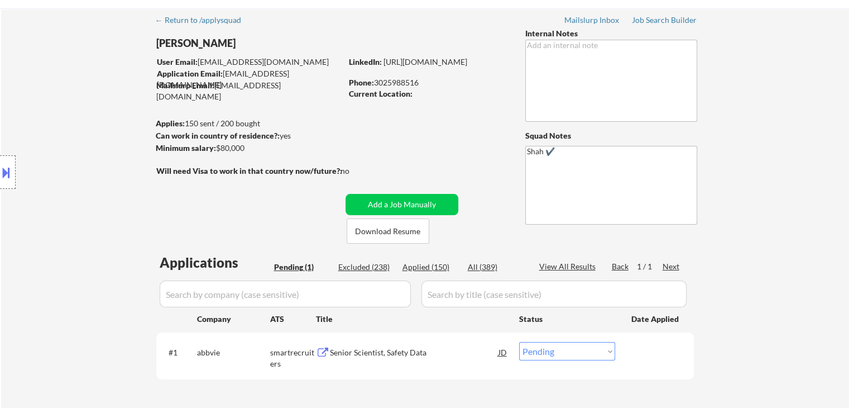
scroll to position [56, 0]
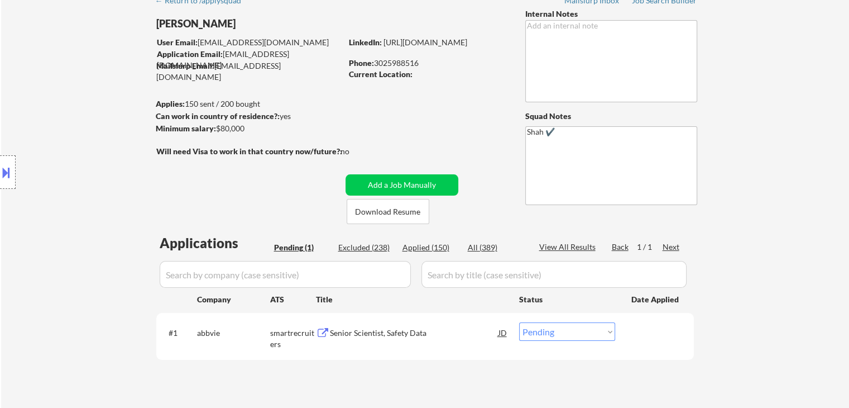
click at [95, 143] on div "Location Inclusions:" at bounding box center [100, 172] width 200 height 207
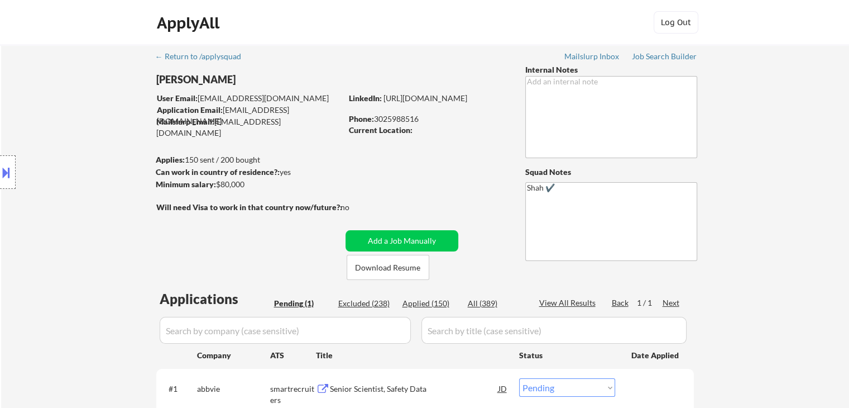
click at [95, 143] on div "Location Inclusions:" at bounding box center [100, 172] width 200 height 207
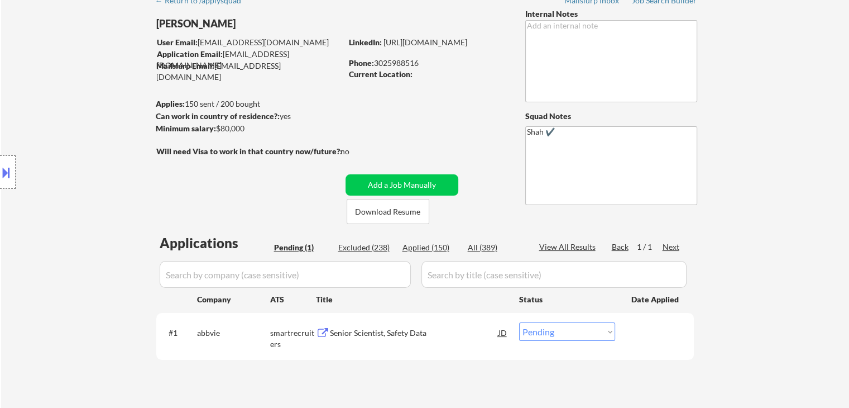
click at [95, 143] on div "Location Inclusions:" at bounding box center [100, 172] width 200 height 207
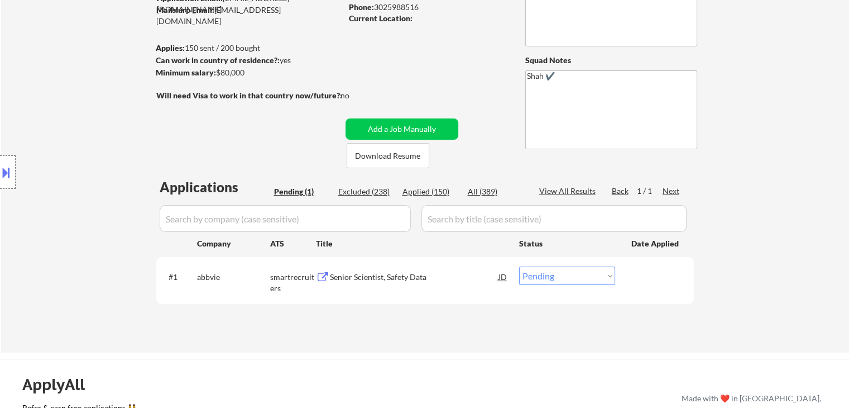
click at [95, 143] on div "Location Inclusions:" at bounding box center [100, 172] width 200 height 207
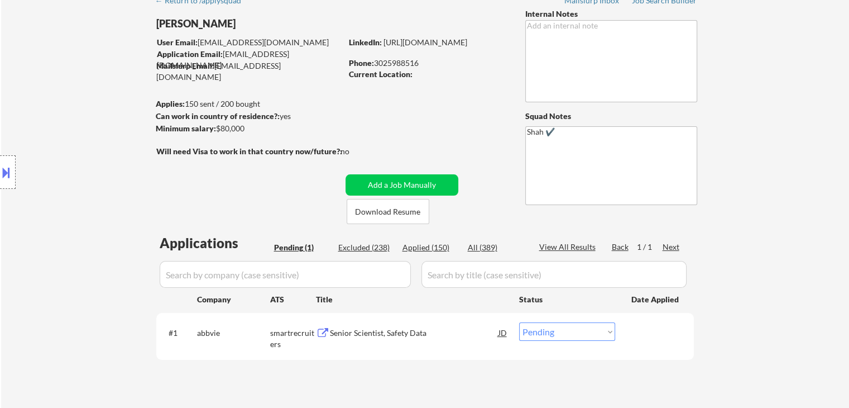
click at [95, 143] on div "Location Inclusions:" at bounding box center [100, 172] width 200 height 207
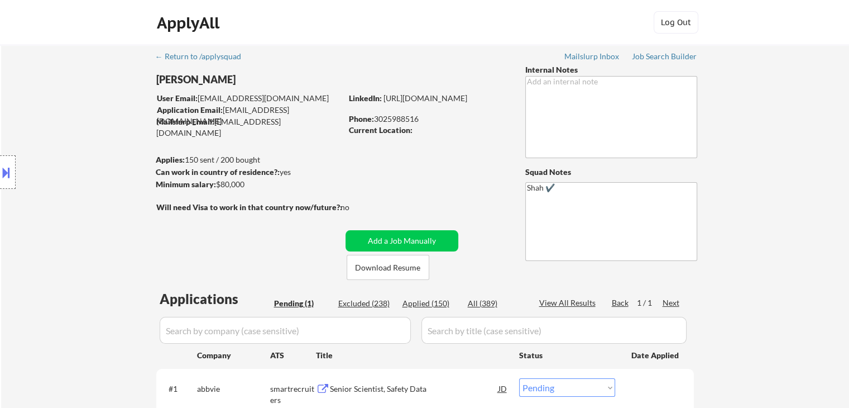
click at [95, 143] on div "Location Inclusions:" at bounding box center [100, 172] width 200 height 207
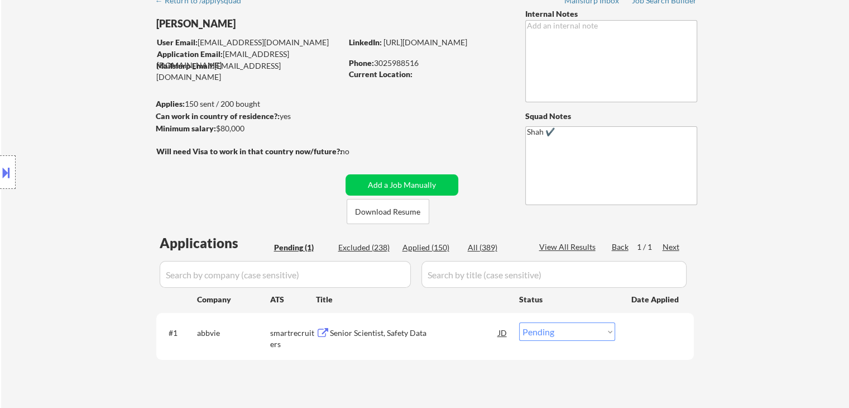
click at [95, 143] on div "Location Inclusions:" at bounding box center [100, 172] width 200 height 207
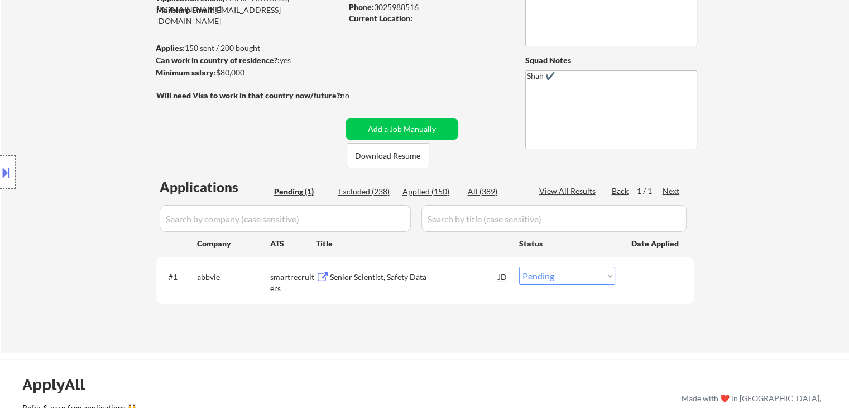
click at [95, 143] on div "Location Inclusions:" at bounding box center [100, 172] width 200 height 207
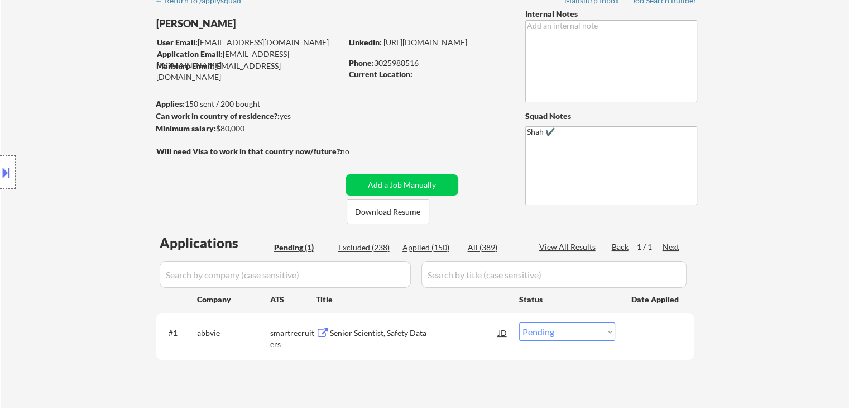
click at [95, 143] on div "Location Inclusions:" at bounding box center [100, 172] width 200 height 207
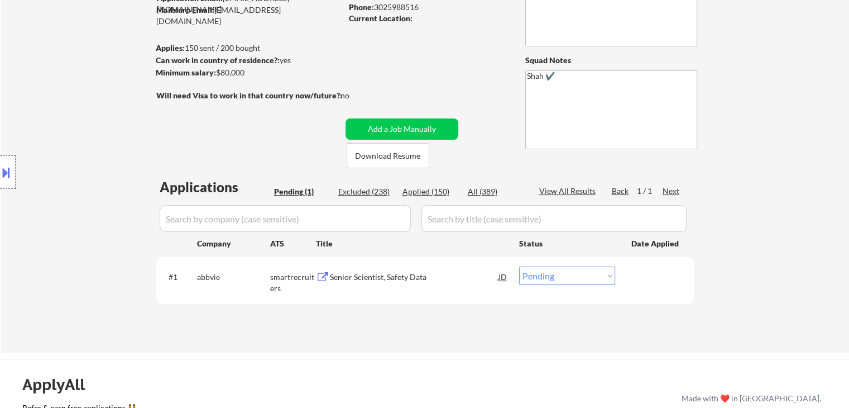
click at [95, 143] on div "Location Inclusions:" at bounding box center [100, 172] width 200 height 207
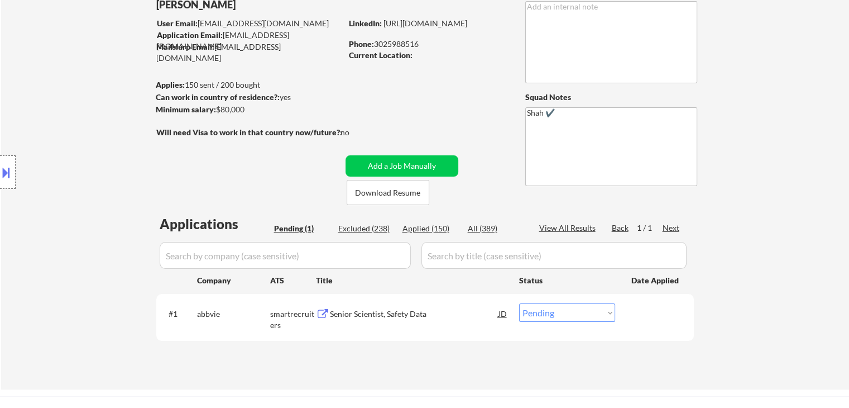
scroll to position [56, 0]
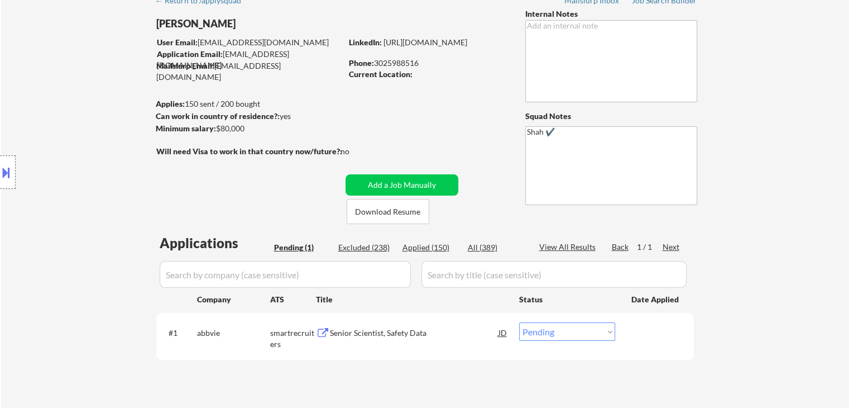
click at [95, 143] on div "Location Inclusions:" at bounding box center [100, 172] width 200 height 207
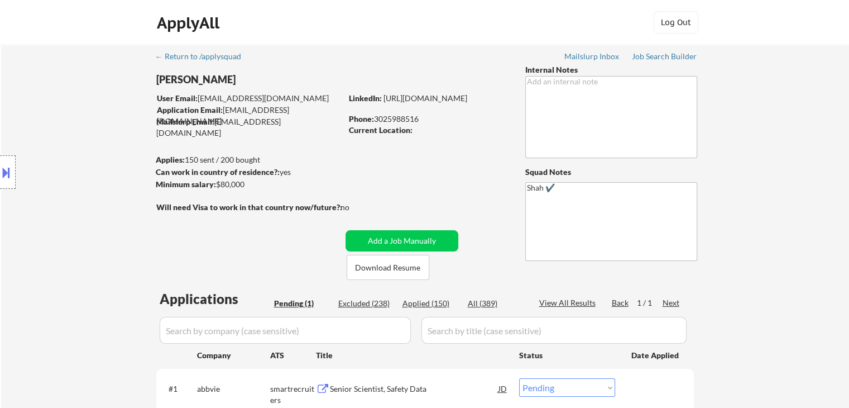
click at [95, 143] on div "Location Inclusions:" at bounding box center [100, 172] width 200 height 207
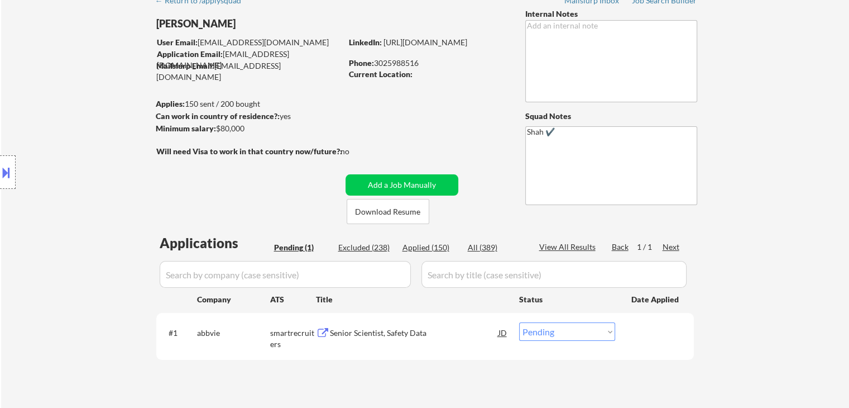
click at [95, 143] on div "Location Inclusions:" at bounding box center [100, 172] width 200 height 207
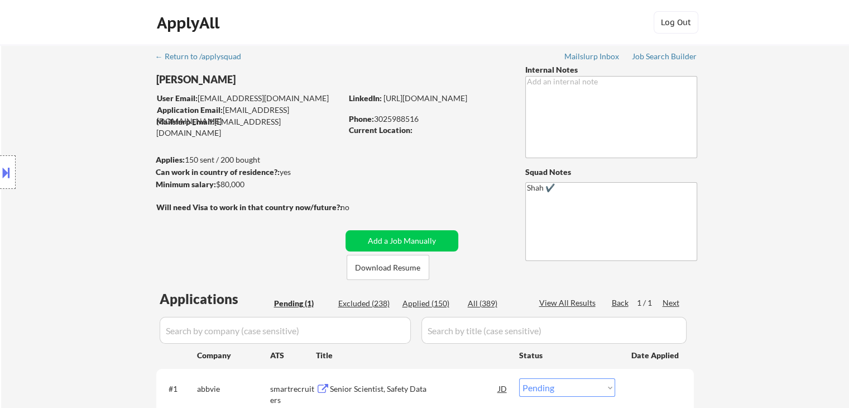
click at [95, 143] on div "Location Inclusions:" at bounding box center [100, 172] width 200 height 207
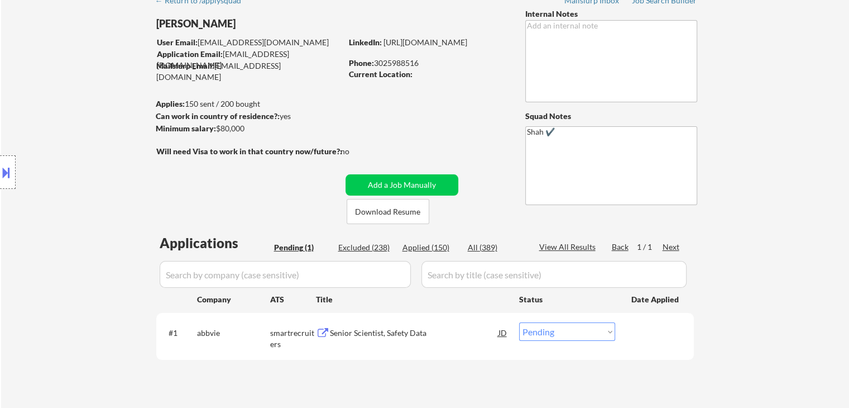
click at [95, 143] on div "Location Inclusions:" at bounding box center [100, 172] width 200 height 207
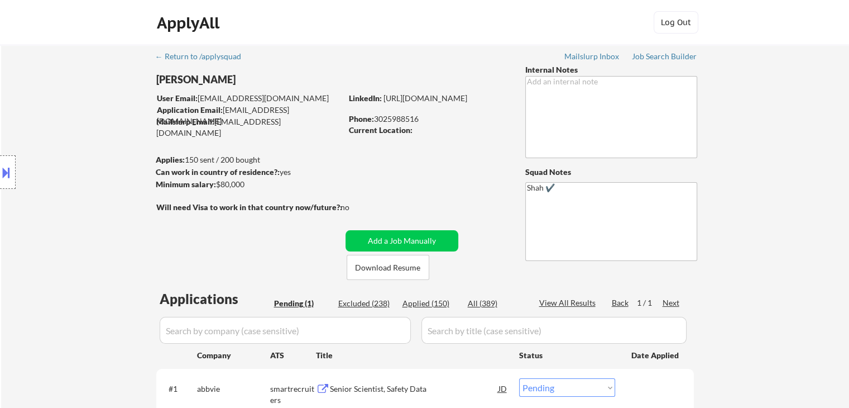
click at [95, 143] on div "Location Inclusions:" at bounding box center [100, 172] width 200 height 207
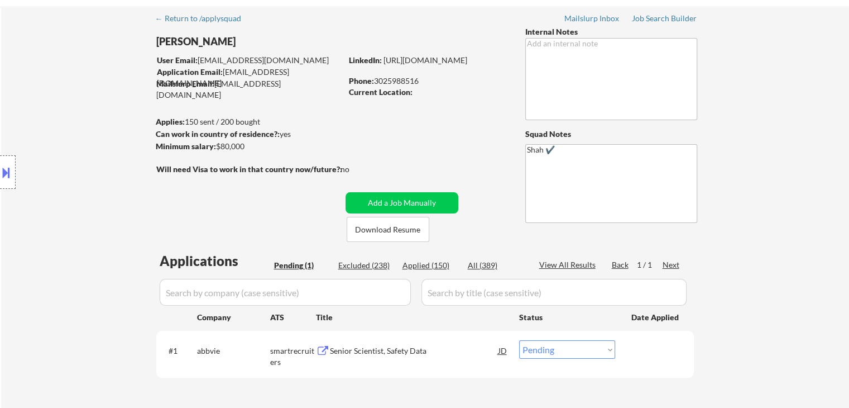
scroll to position [56, 0]
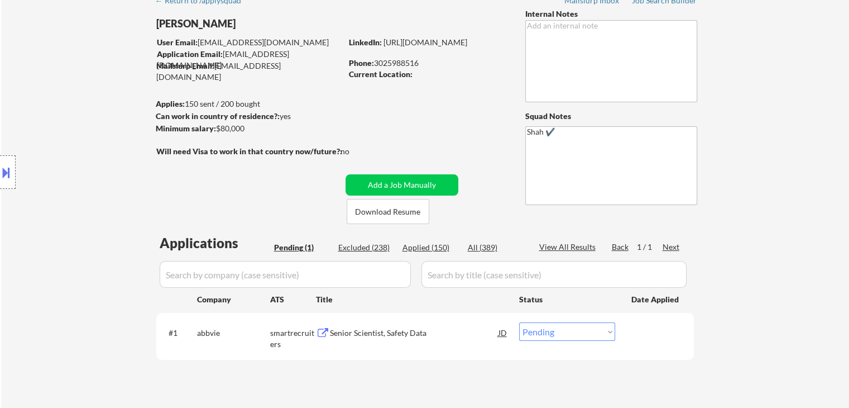
click at [95, 143] on div "Location Inclusions:" at bounding box center [100, 172] width 200 height 207
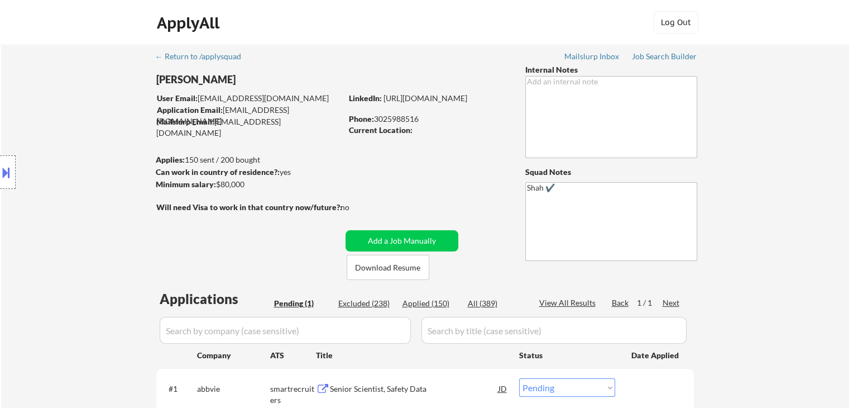
click at [95, 143] on div "Location Inclusions:" at bounding box center [100, 172] width 200 height 207
click at [76, 121] on div "Location Inclusions:" at bounding box center [100, 172] width 200 height 207
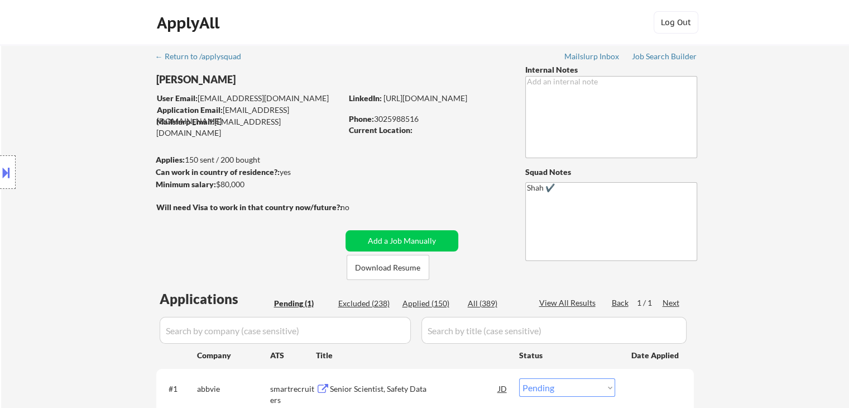
click at [76, 121] on div "Location Inclusions:" at bounding box center [100, 172] width 200 height 207
click at [97, 165] on div "Location Inclusions:" at bounding box center [100, 172] width 200 height 207
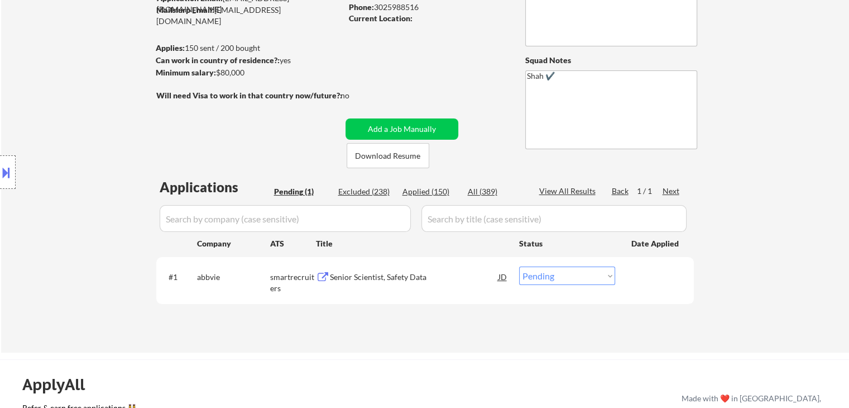
click at [97, 165] on div "Location Inclusions:" at bounding box center [100, 172] width 200 height 207
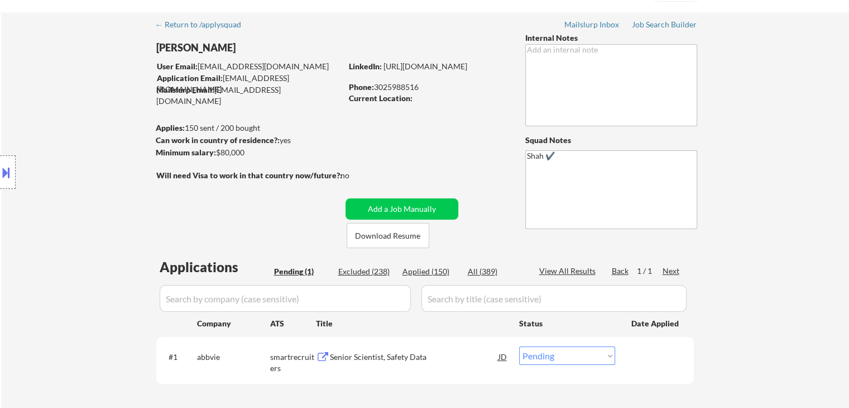
scroll to position [0, 0]
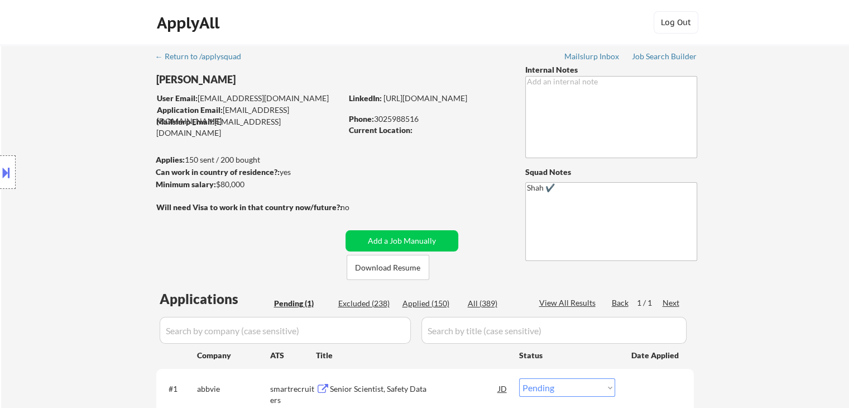
click at [82, 122] on div "Location Inclusions:" at bounding box center [100, 172] width 200 height 207
drag, startPoint x: 817, startPoint y: 59, endPoint x: 817, endPoint y: 49, distance: 9.5
click at [817, 58] on div "← Return to /applysquad Mailslurp Inbox Job Search Builder [PERSON_NAME] User E…" at bounding box center [425, 254] width 848 height 419
click at [55, 148] on div "Location Inclusions:" at bounding box center [100, 172] width 200 height 207
